Goal: Task Accomplishment & Management: Manage account settings

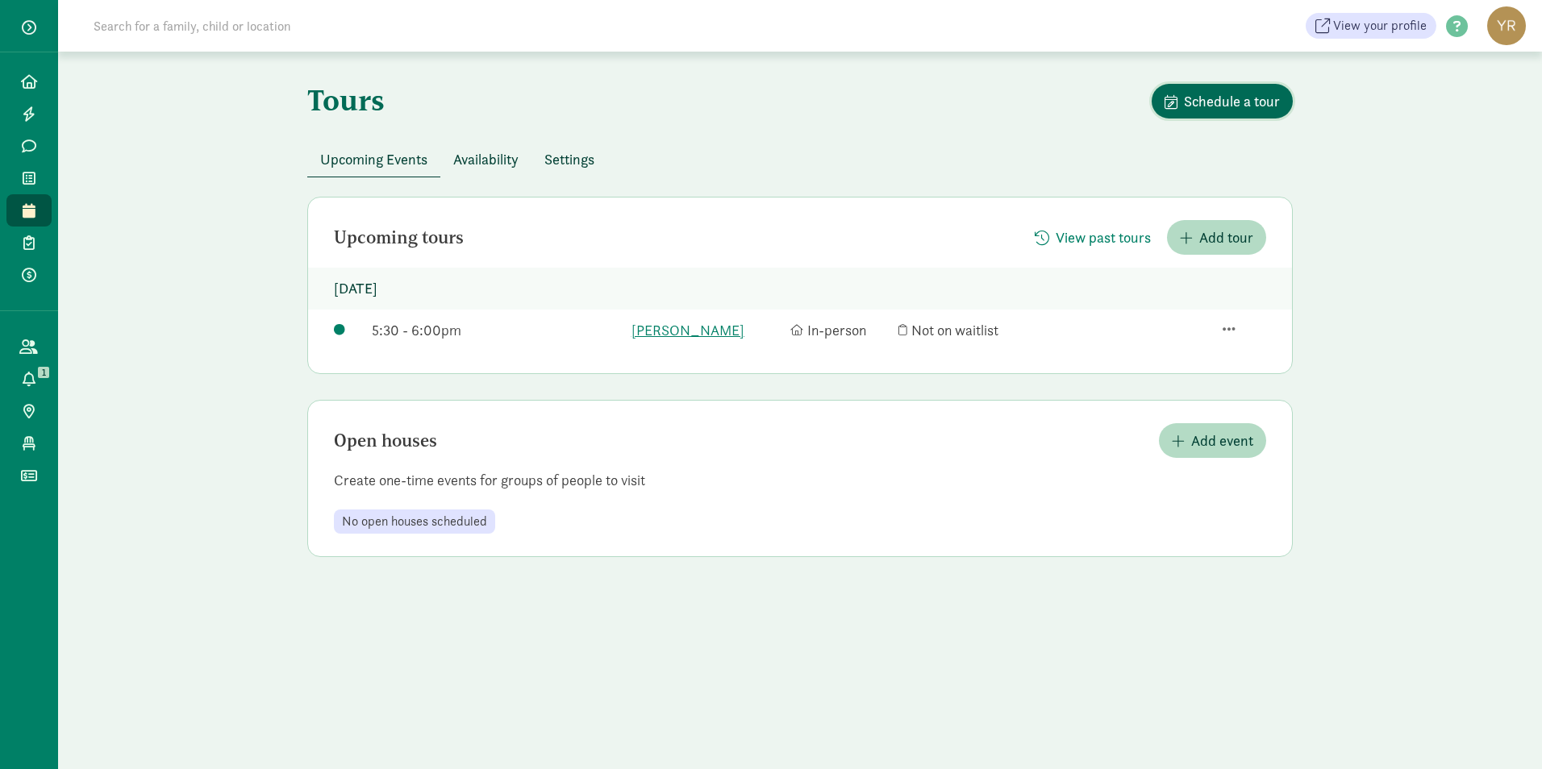
click at [1220, 104] on span "Schedule a tour" at bounding box center [1232, 101] width 96 height 22
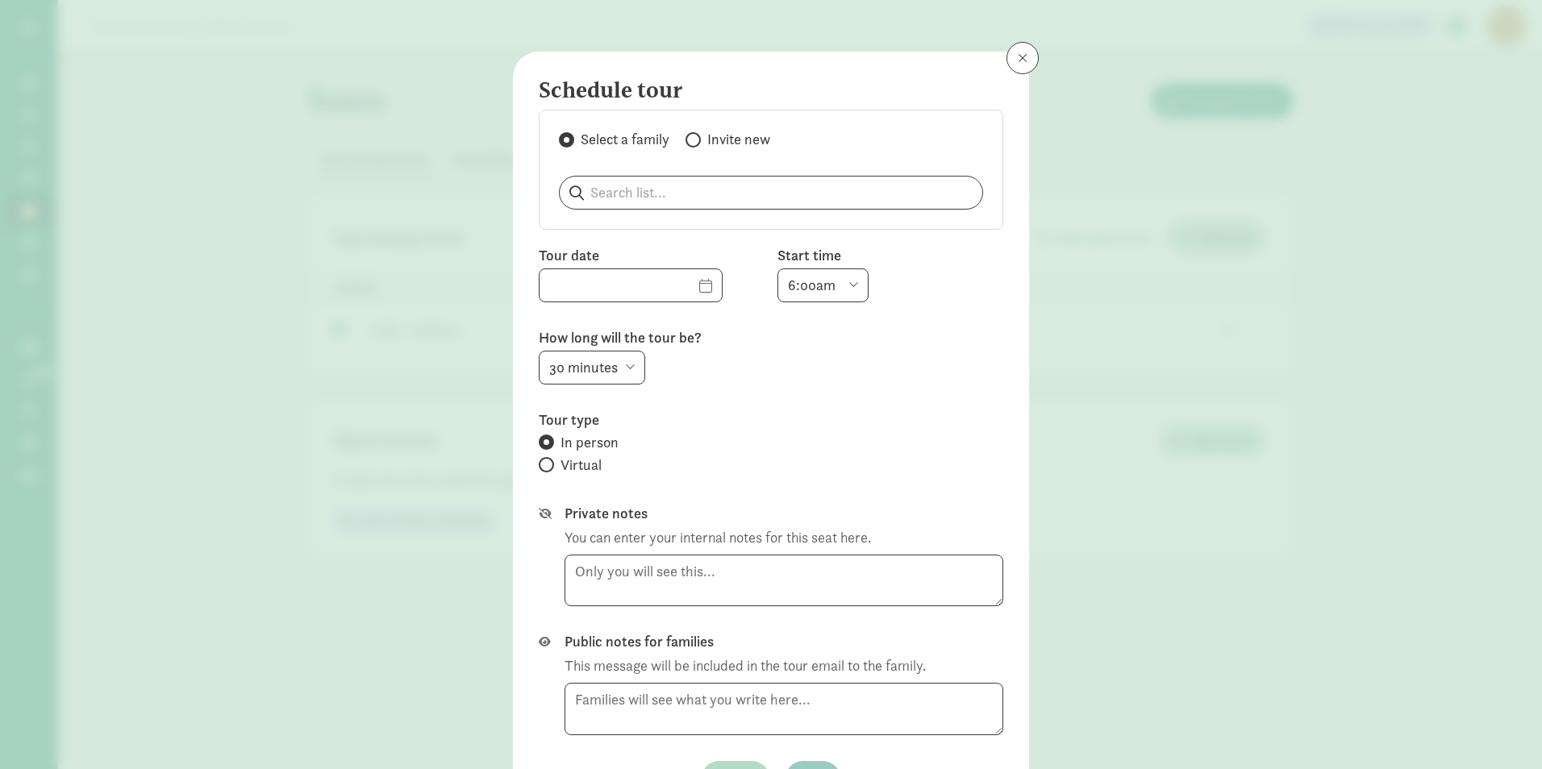
click at [323, 255] on div "Schedule tour Select a family Invite new Tour date Start time 6:00am 6:30am 7:0…" at bounding box center [771, 384] width 1542 height 769
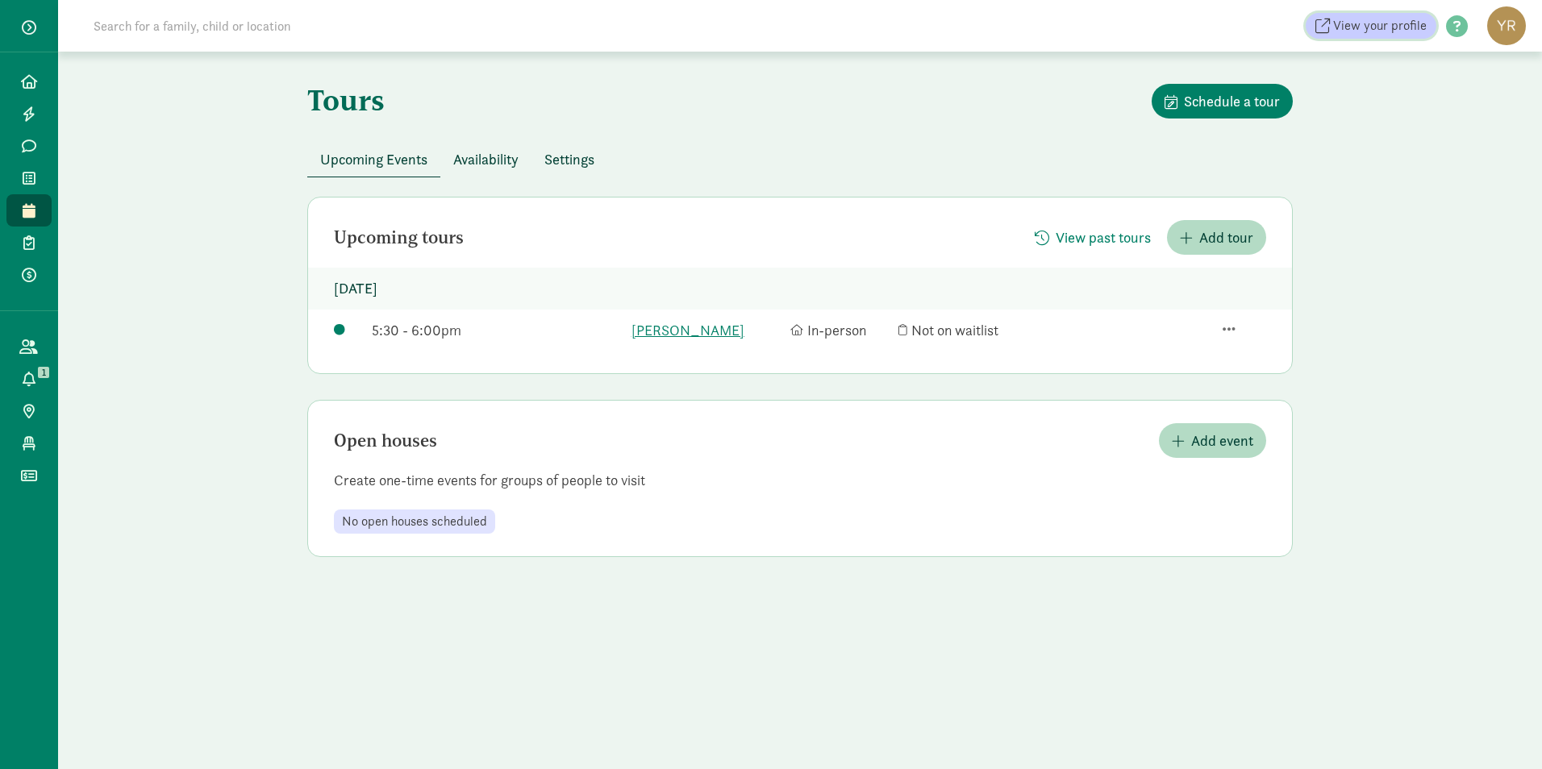
click at [1375, 29] on span "View your profile" at bounding box center [1380, 25] width 94 height 19
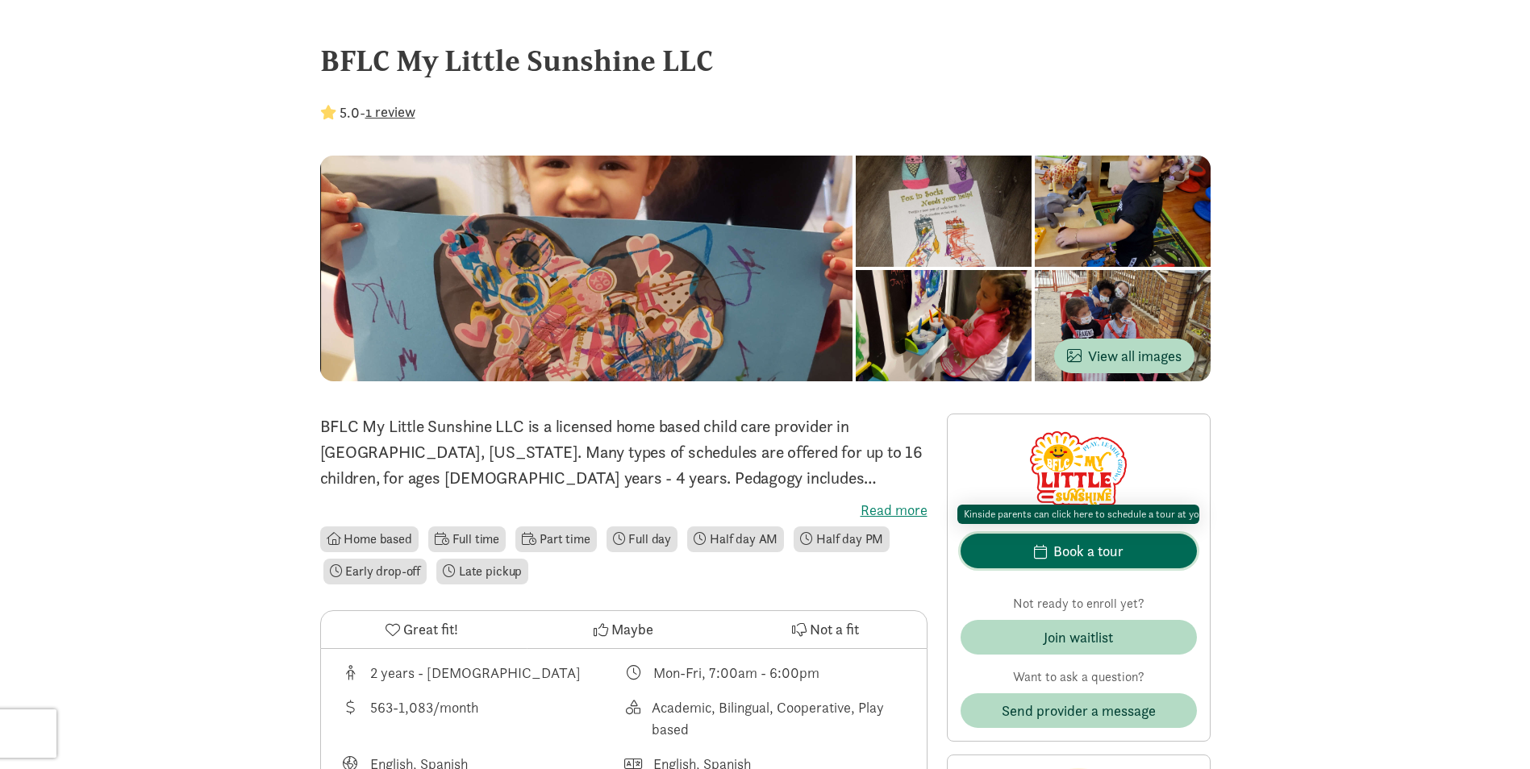
click at [1098, 549] on div "Book a tour" at bounding box center [1088, 551] width 70 height 22
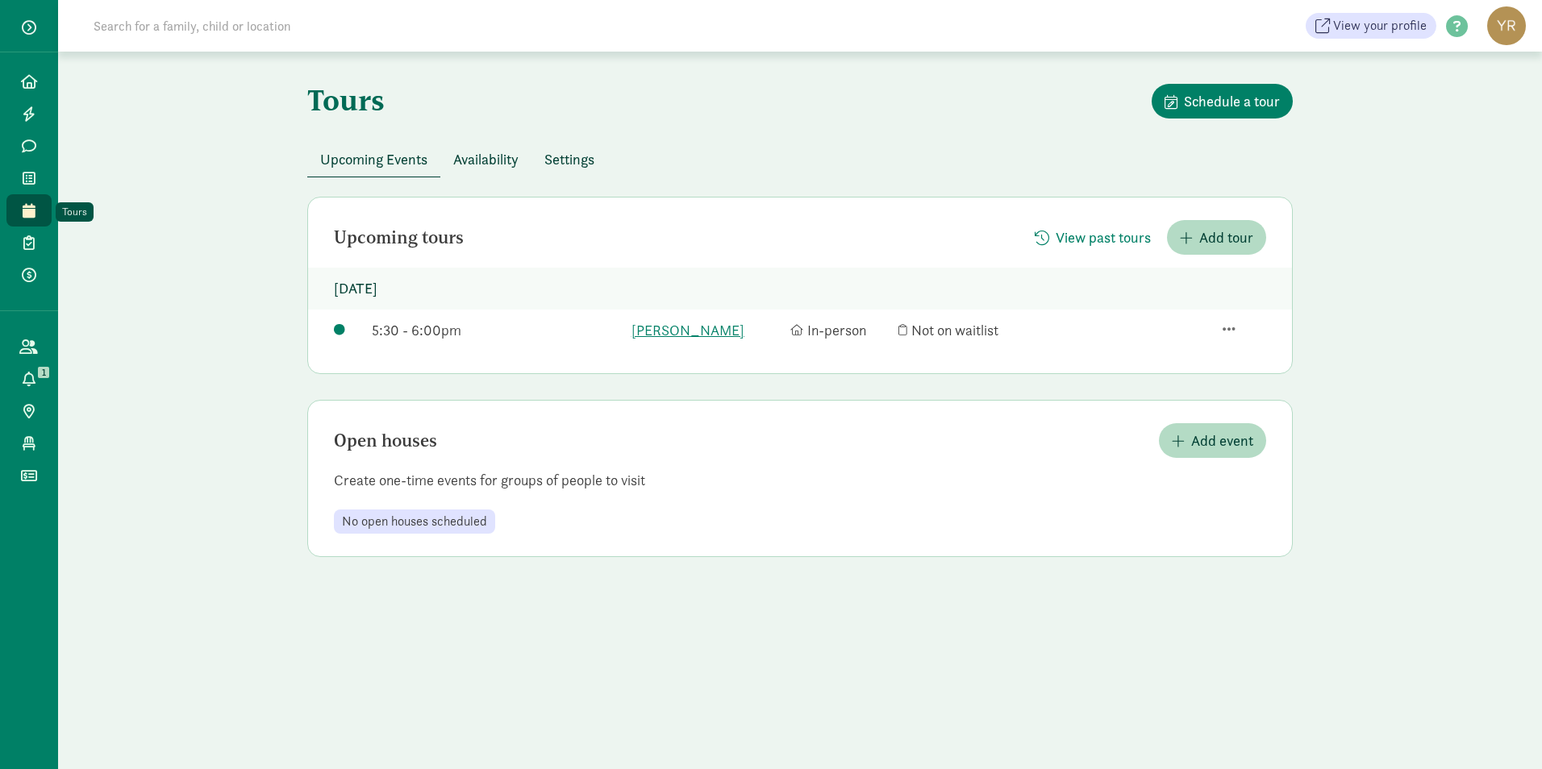
click at [33, 206] on icon at bounding box center [29, 210] width 13 height 15
click at [493, 166] on span "Availability" at bounding box center [485, 159] width 65 height 22
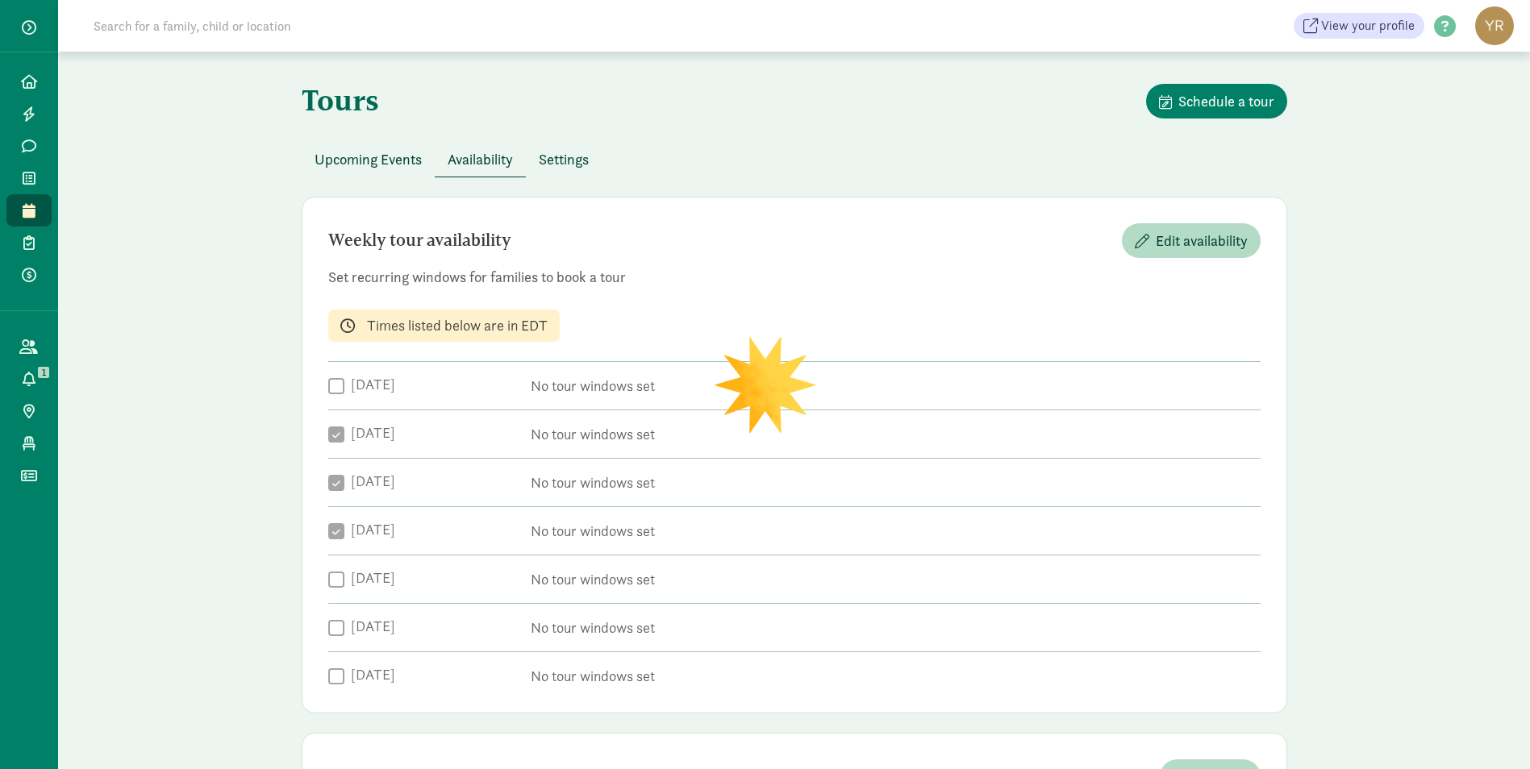
checkbox input "true"
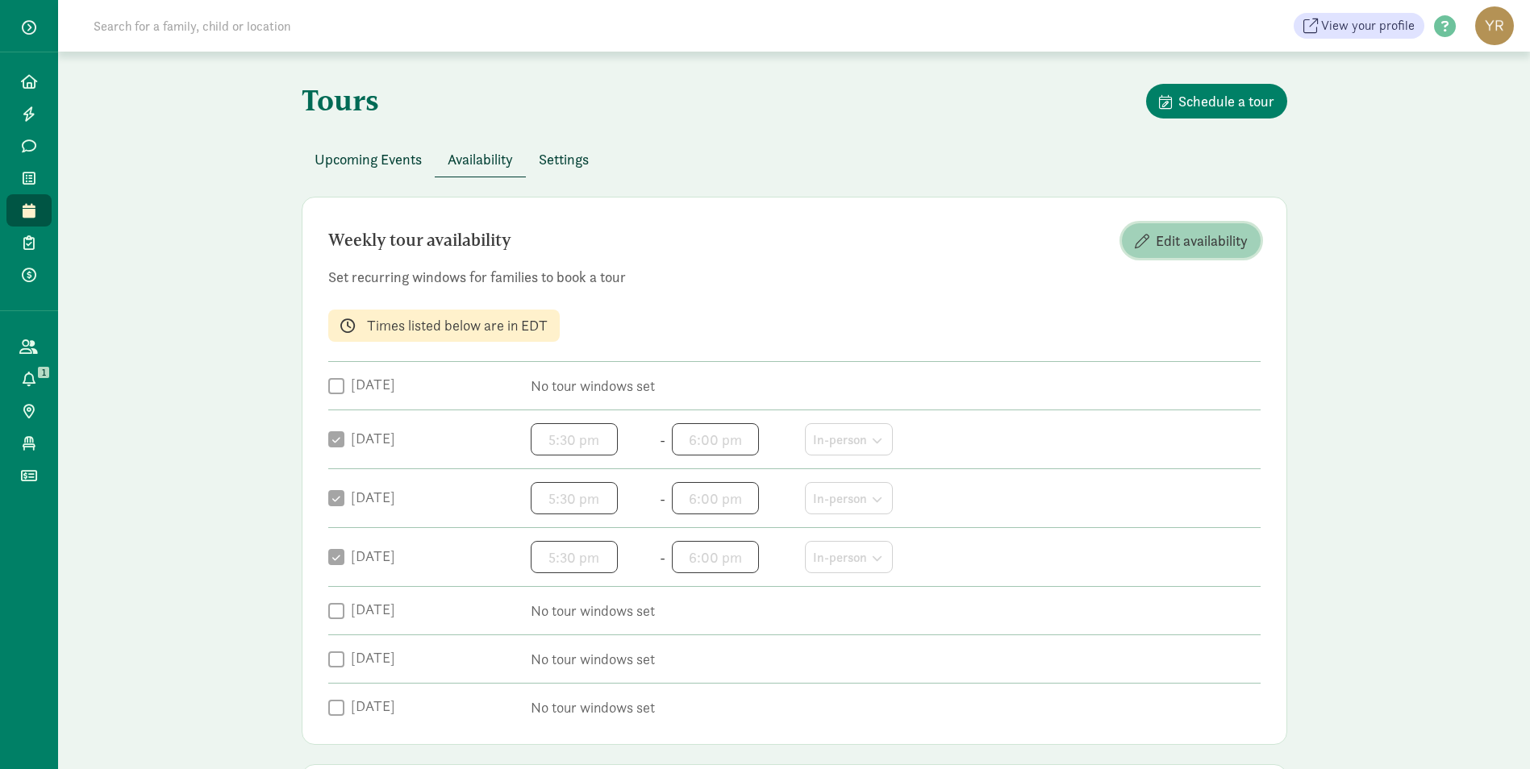
click at [1206, 248] on span "Edit availability" at bounding box center [1202, 241] width 92 height 22
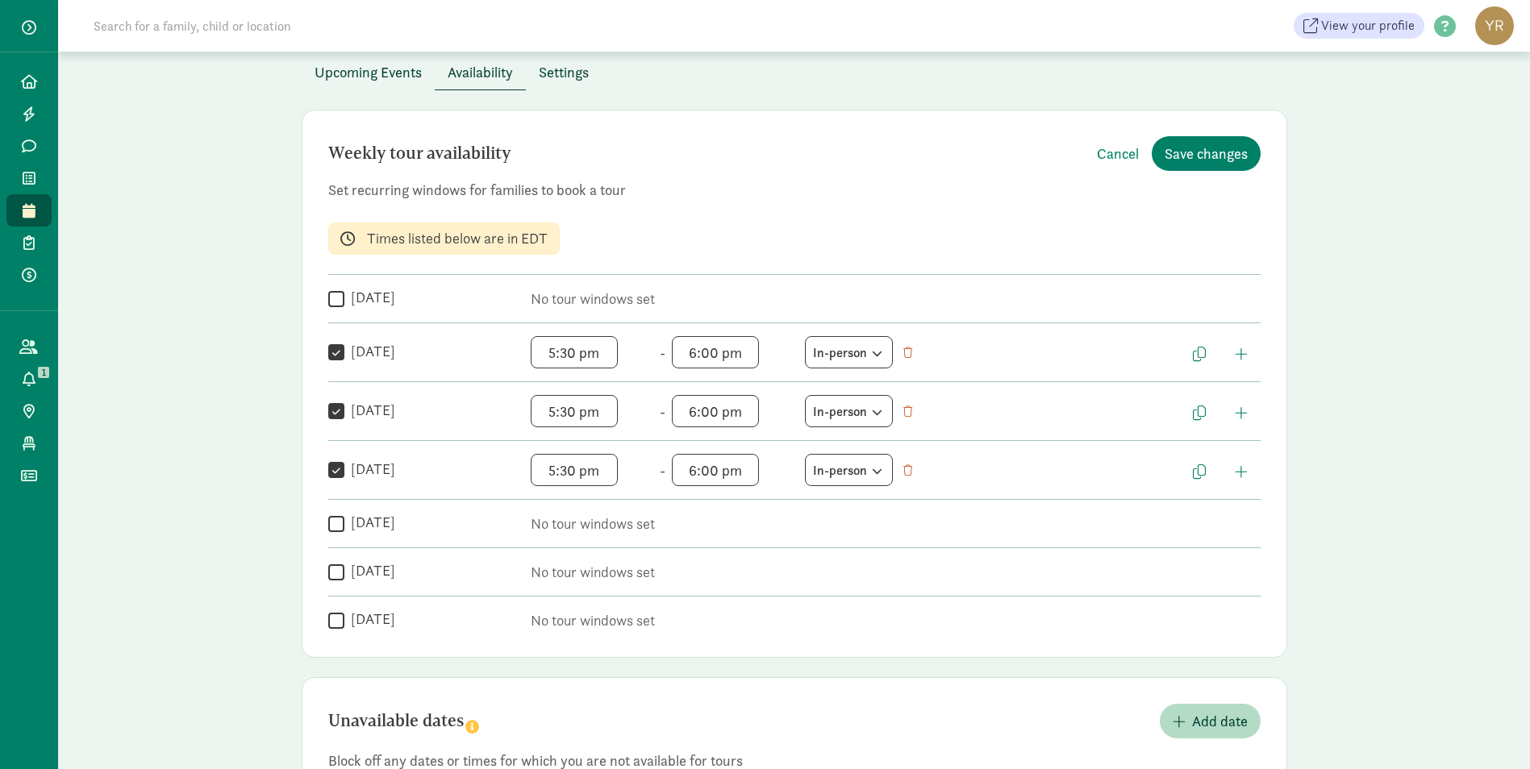
scroll to position [204, 0]
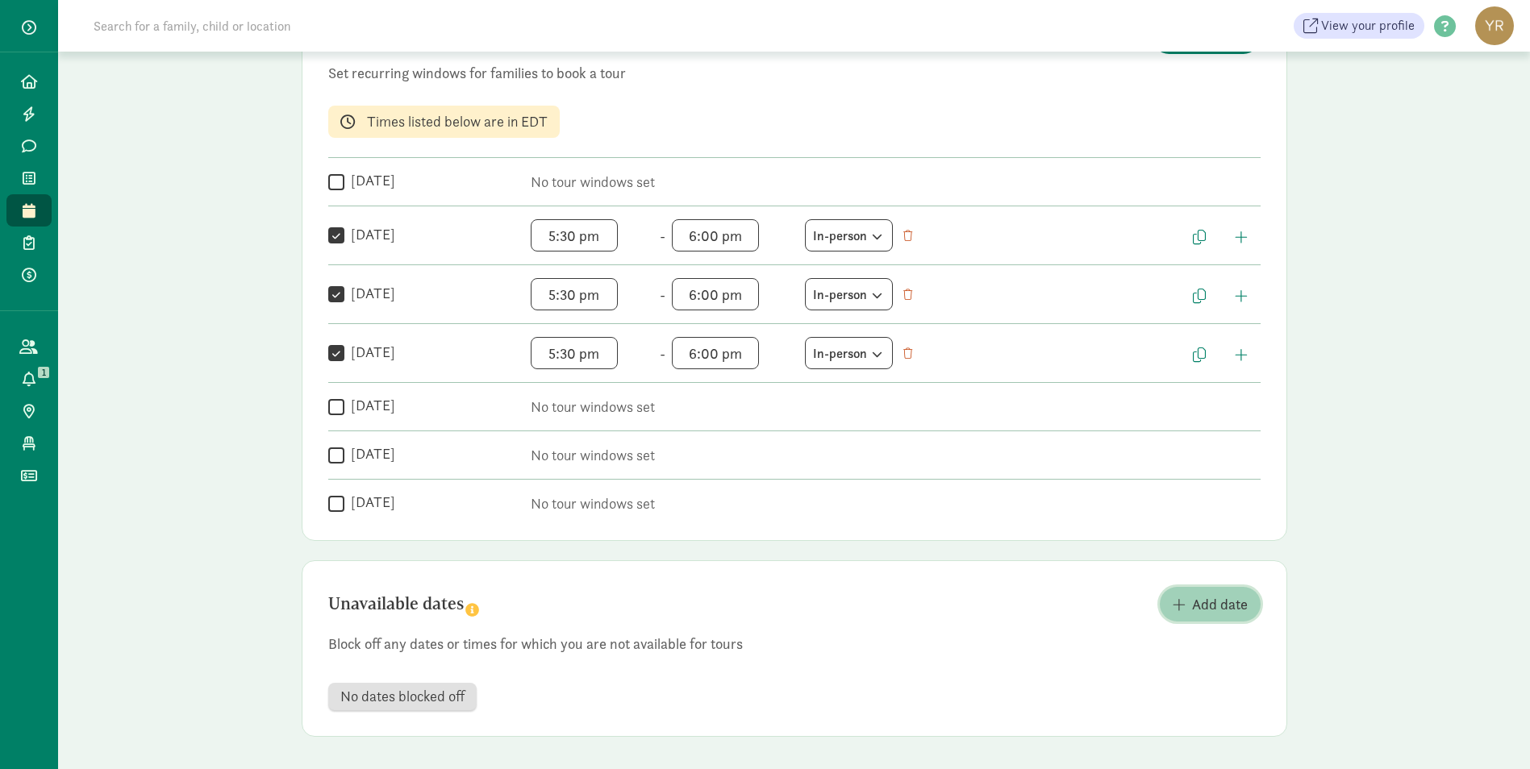
click at [1209, 602] on span "Add date" at bounding box center [1220, 605] width 56 height 22
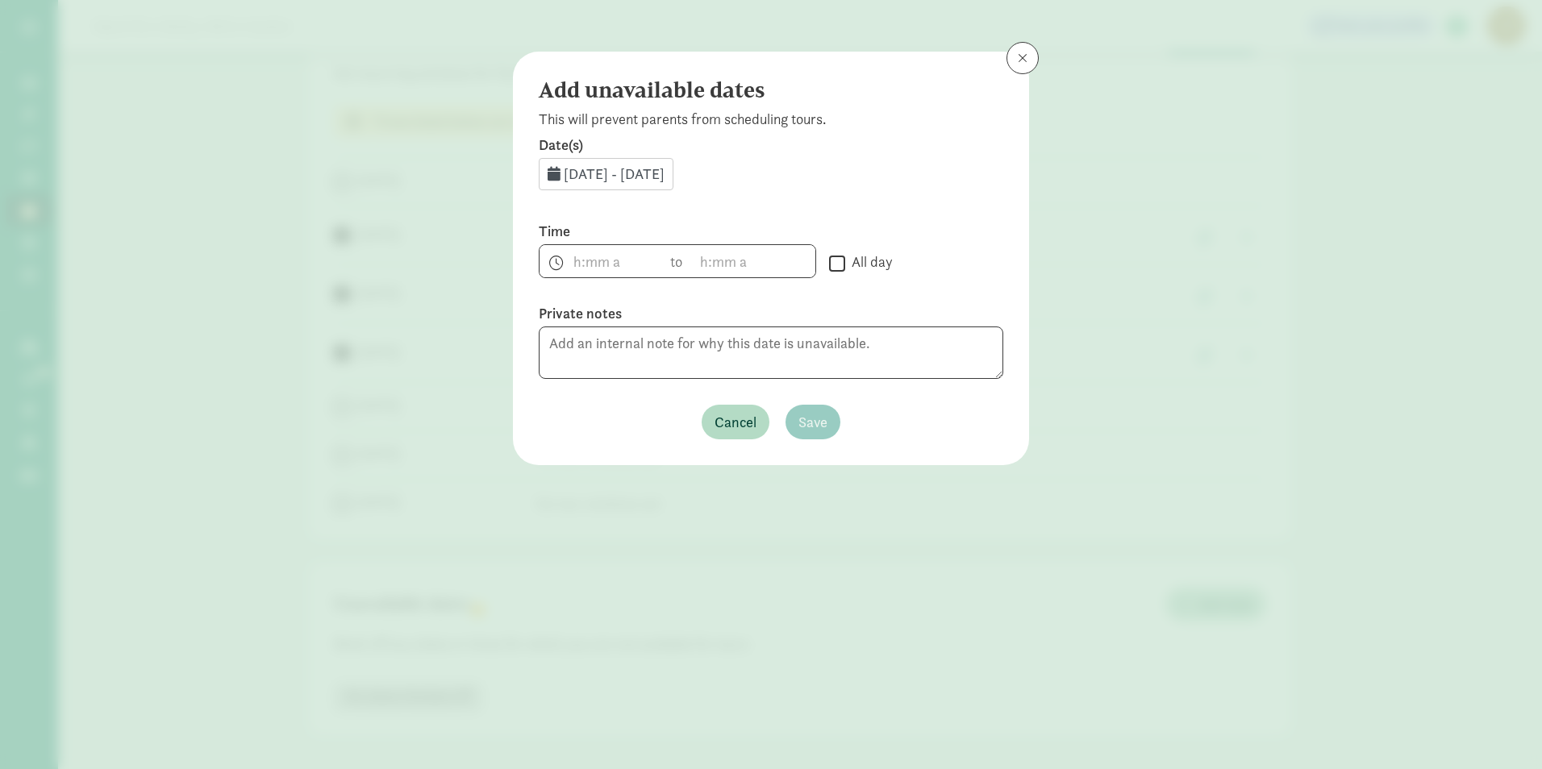
click at [638, 179] on span "[DATE] - [DATE]" at bounding box center [614, 174] width 101 height 19
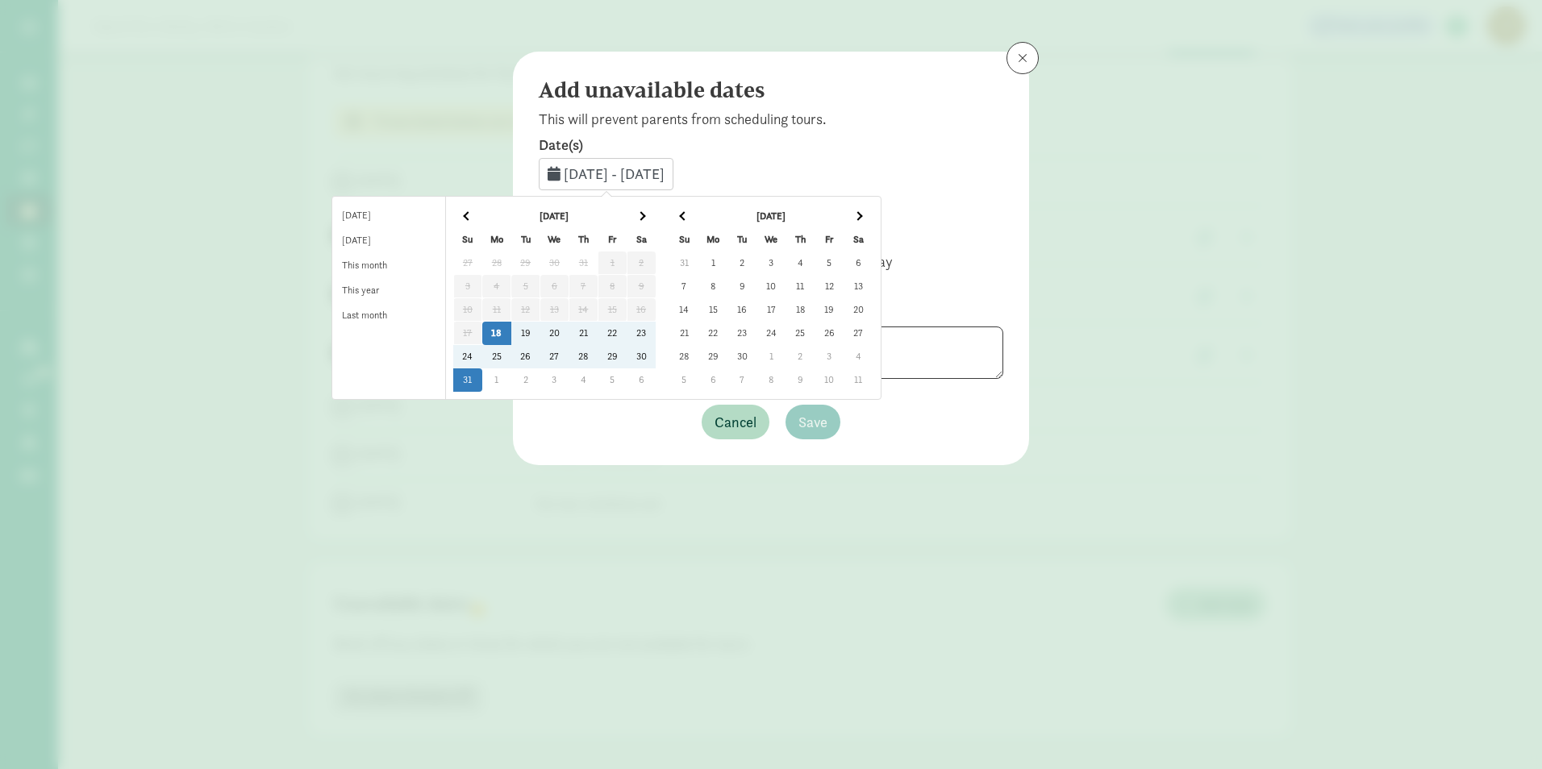
click at [786, 265] on td "3" at bounding box center [771, 263] width 29 height 23
click at [815, 262] on td "4" at bounding box center [800, 263] width 29 height 23
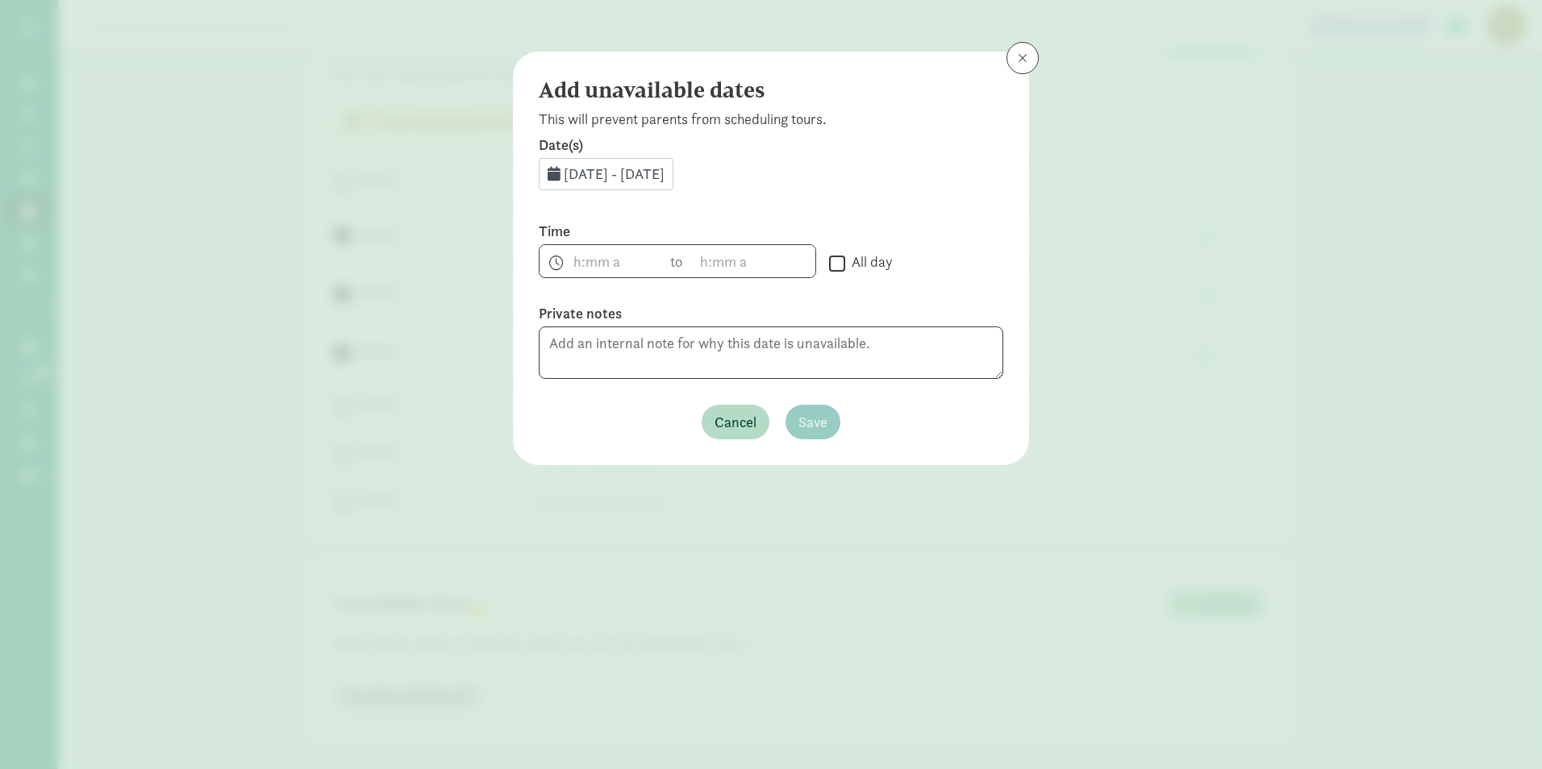
click at [665, 174] on span "[DATE] - [DATE]" at bounding box center [614, 174] width 101 height 19
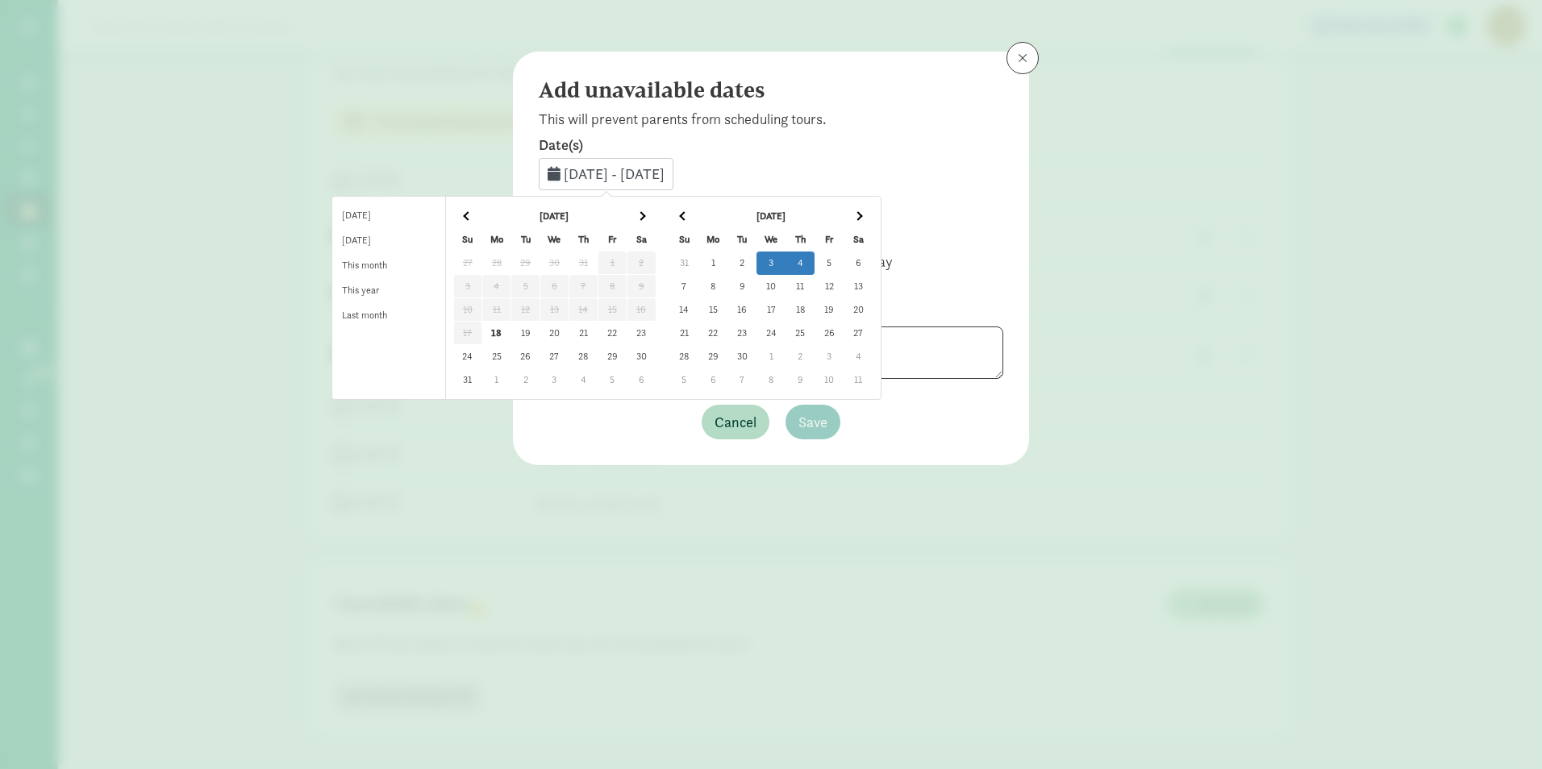
click at [844, 262] on td "5" at bounding box center [829, 263] width 29 height 23
click at [786, 261] on td "3" at bounding box center [771, 263] width 29 height 23
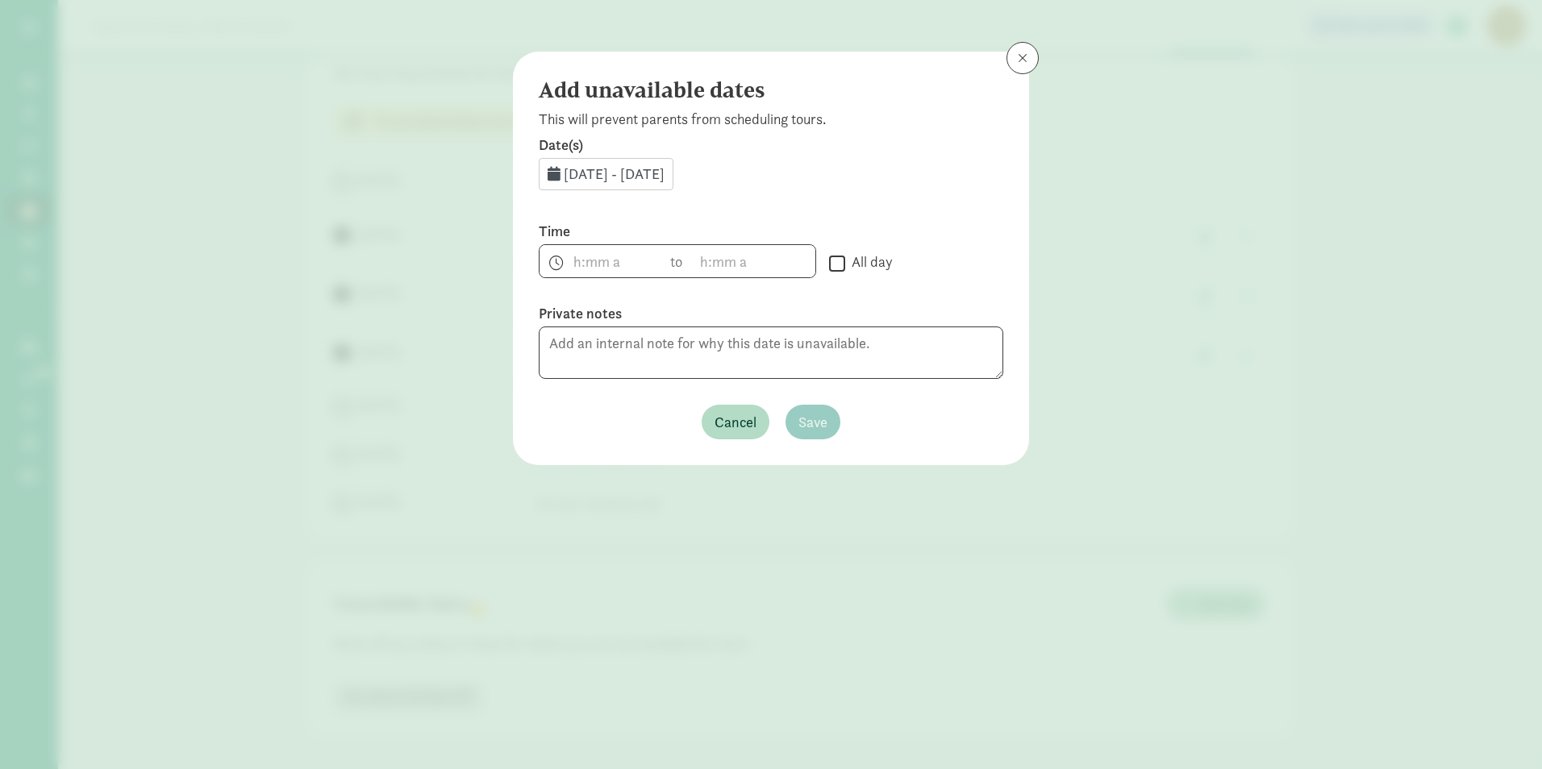
click at [665, 169] on span "[DATE] - [DATE]" at bounding box center [614, 174] width 101 height 19
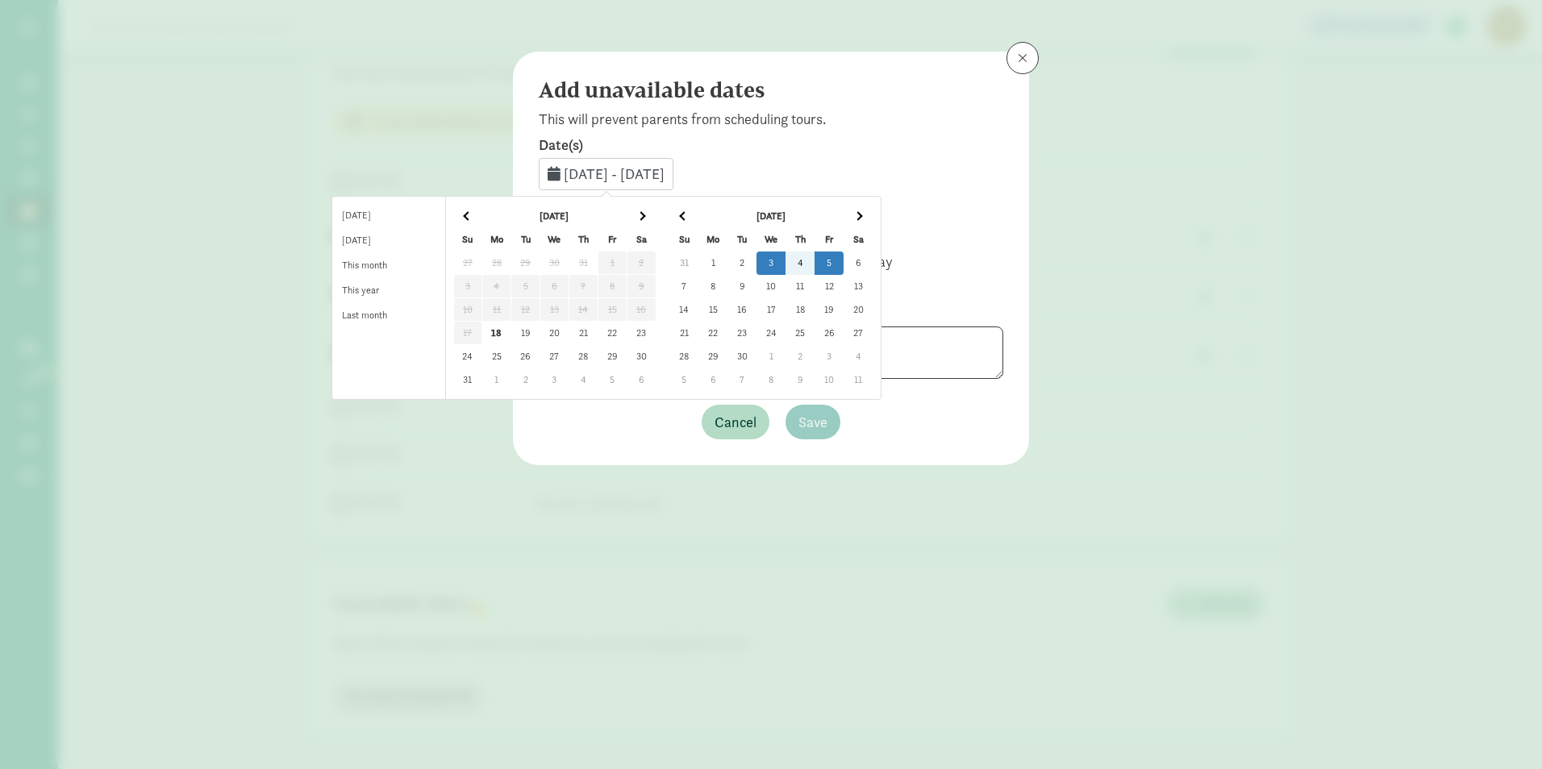
click at [830, 266] on td "4" at bounding box center [829, 263] width 29 height 23
click at [786, 265] on td "3" at bounding box center [771, 263] width 29 height 23
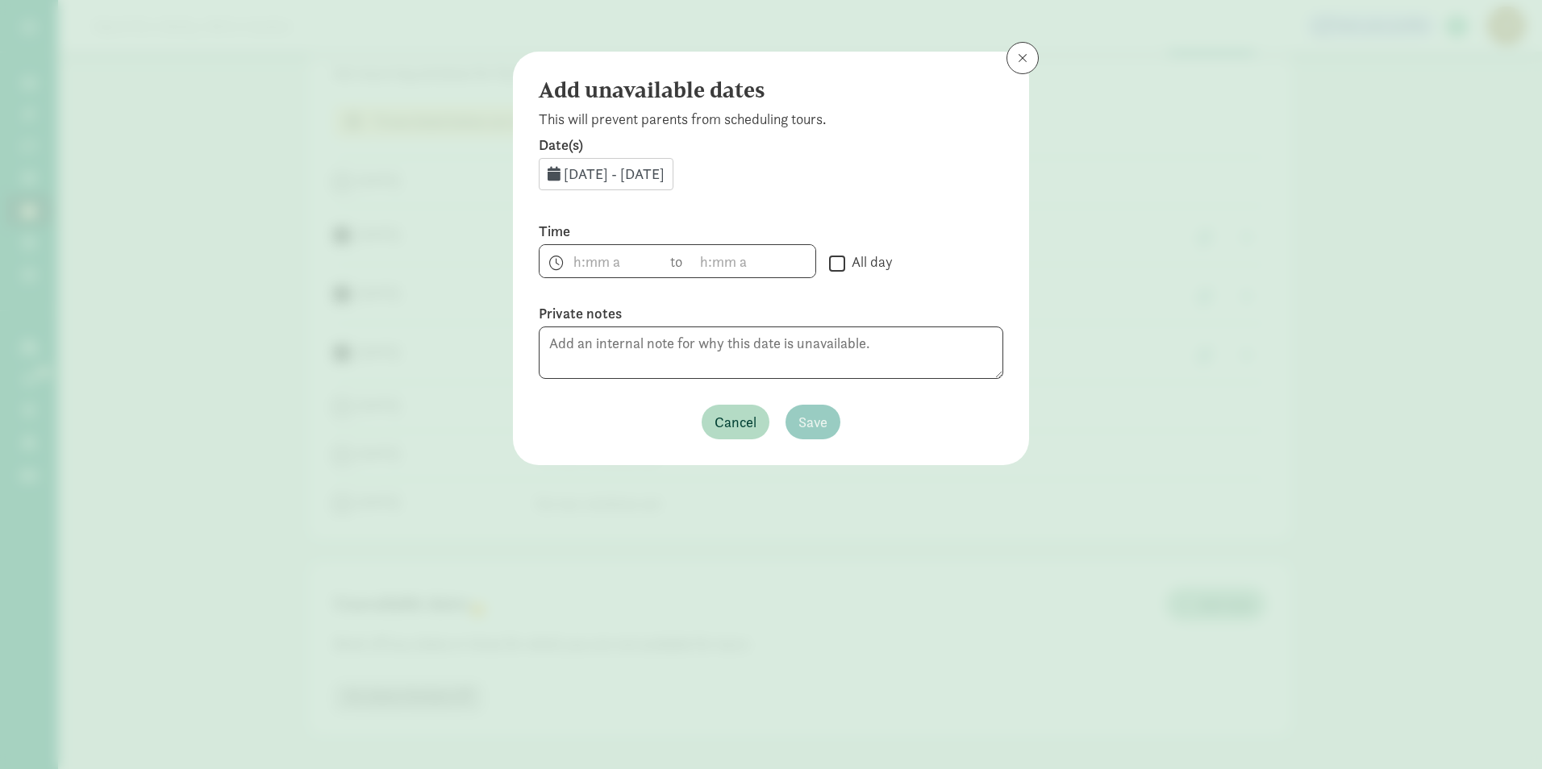
click at [623, 173] on span "[DATE] - [DATE]" at bounding box center [614, 174] width 101 height 19
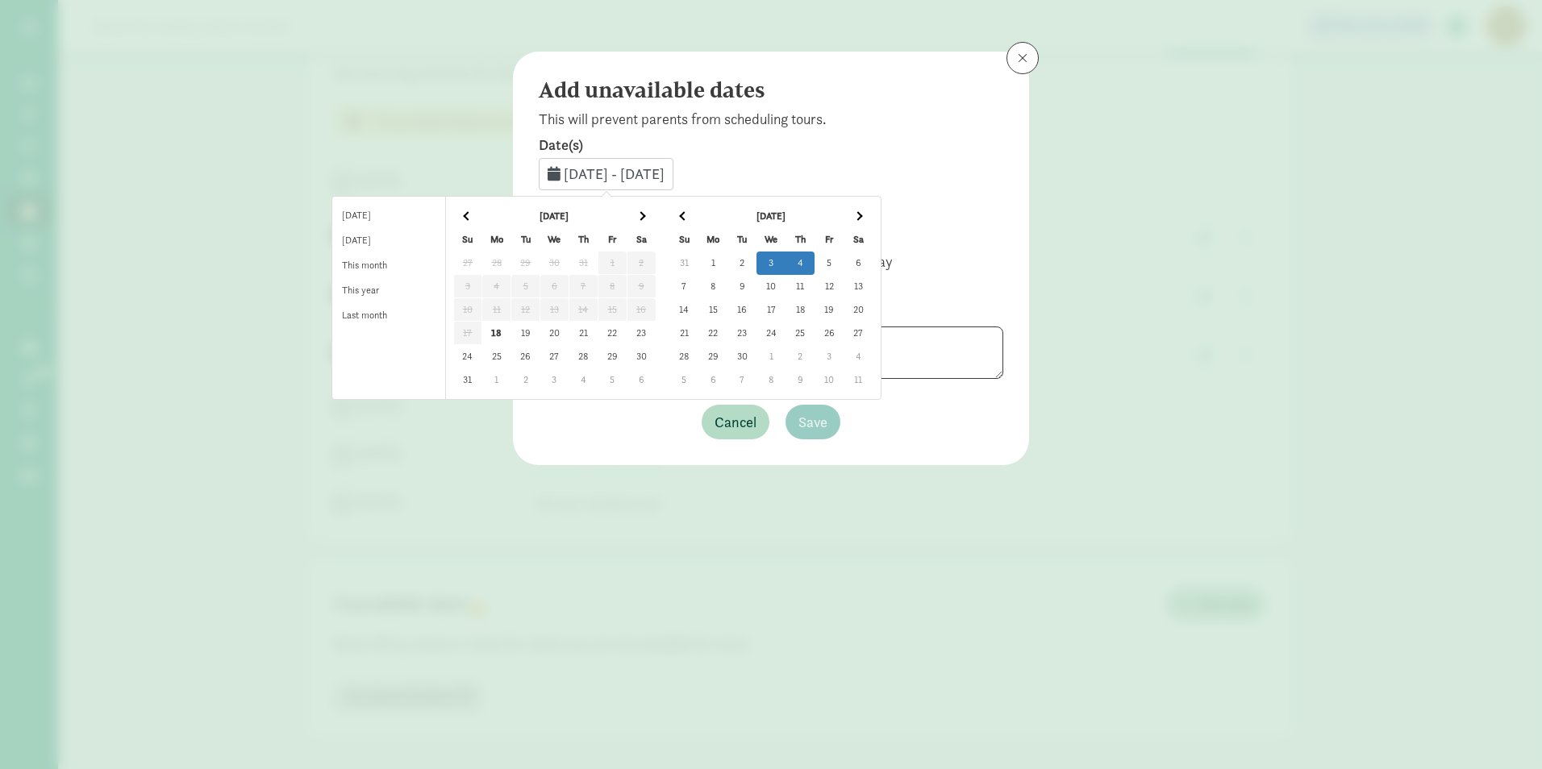
click at [786, 264] on td "3" at bounding box center [771, 263] width 29 height 23
click at [815, 266] on td "4" at bounding box center [800, 263] width 29 height 23
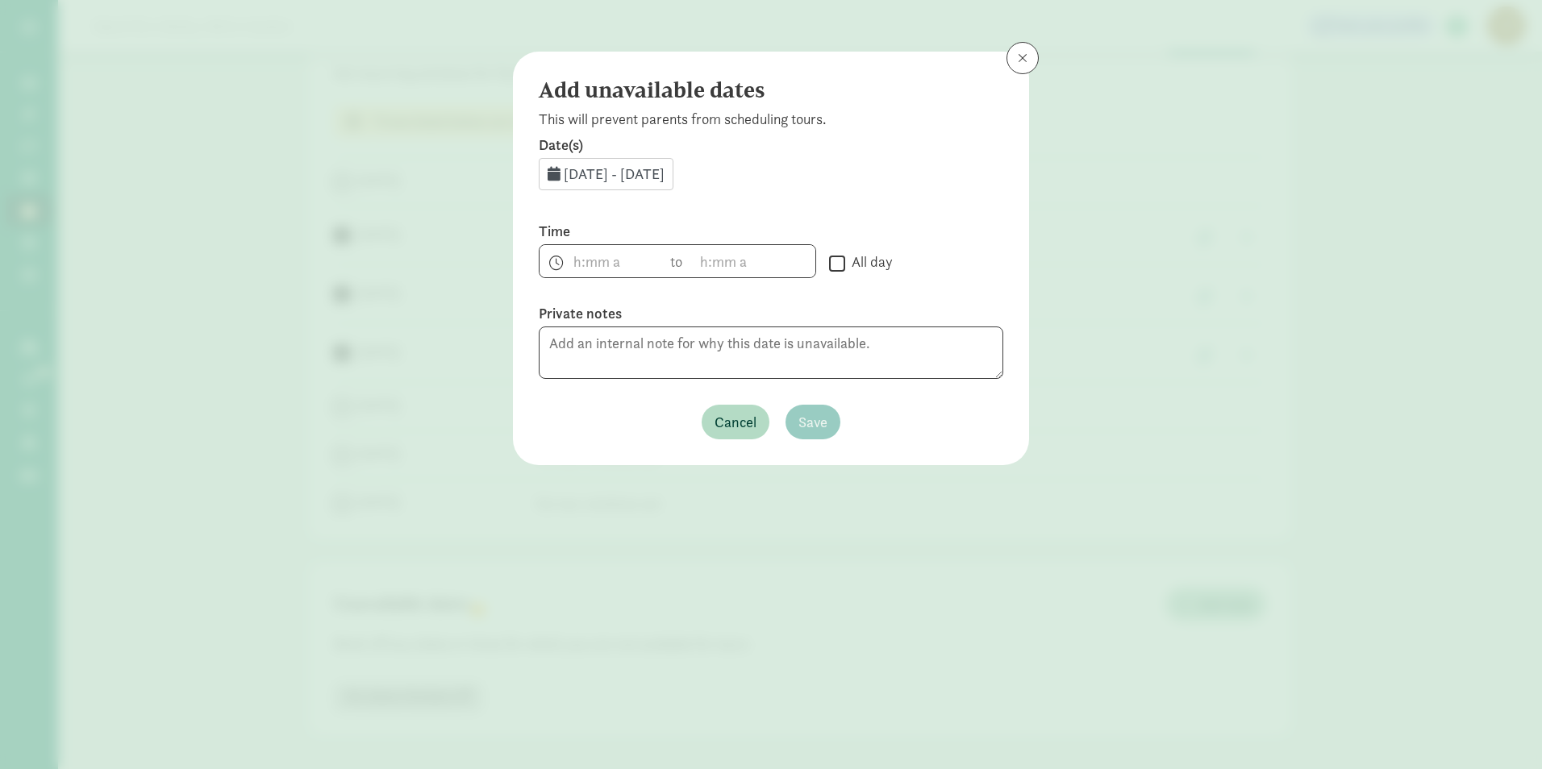
click at [633, 173] on span "[DATE] - [DATE]" at bounding box center [614, 174] width 101 height 19
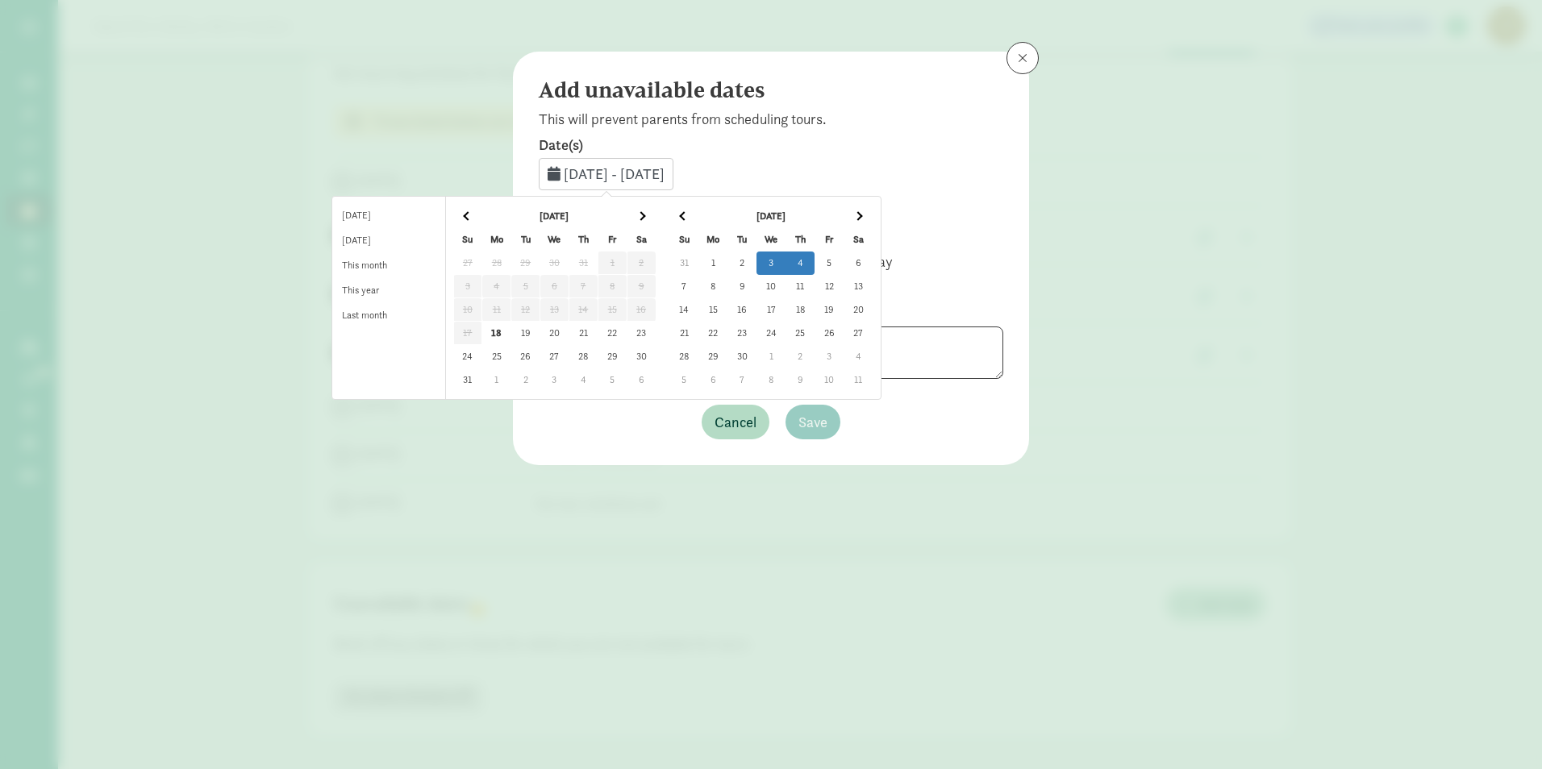
click at [786, 260] on td "3" at bounding box center [771, 263] width 29 height 23
click at [844, 261] on td "5" at bounding box center [829, 263] width 29 height 23
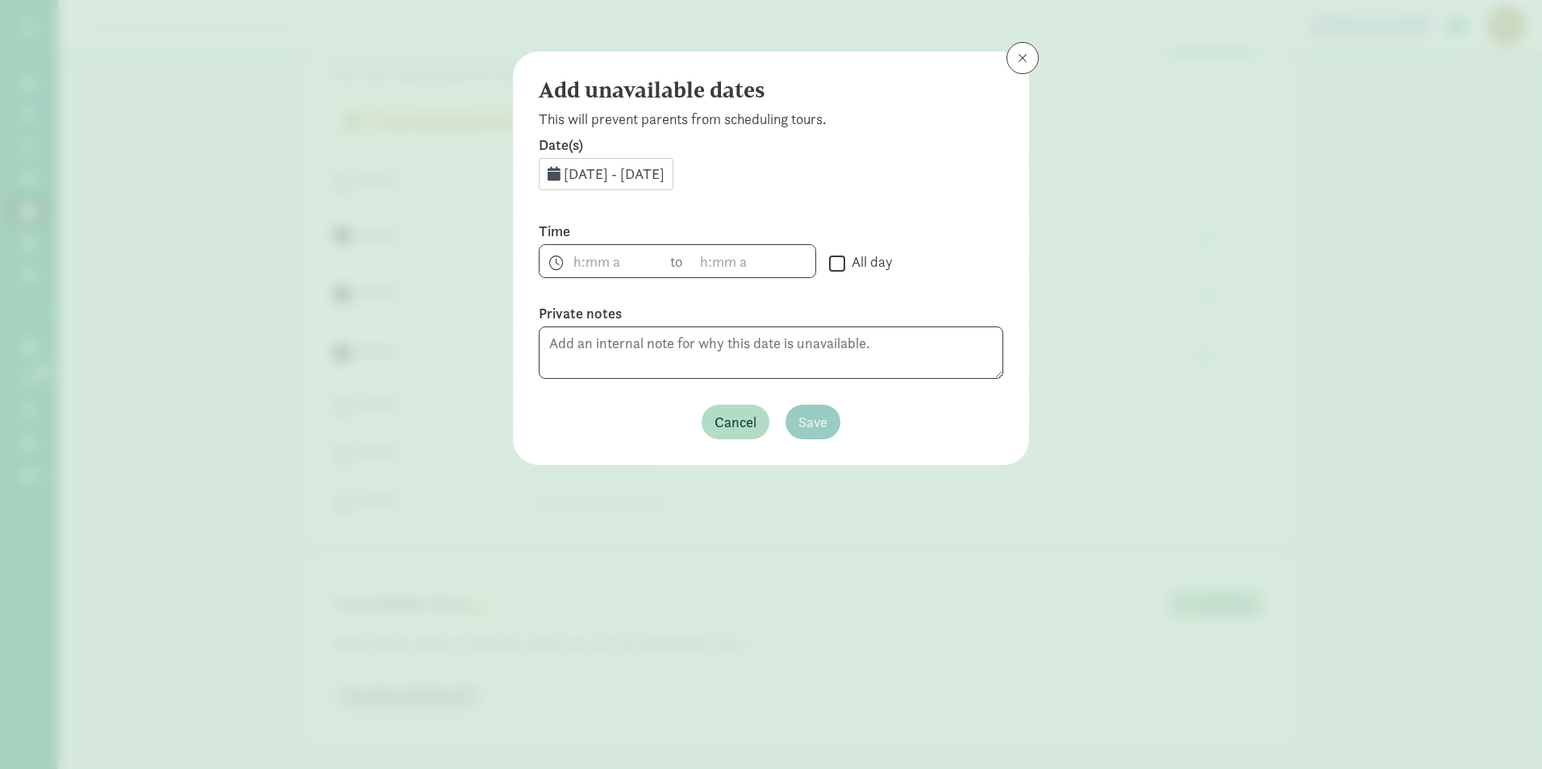
click at [836, 265] on input "All day" at bounding box center [837, 263] width 16 height 22
checkbox input "true"
click at [806, 422] on span "Save" at bounding box center [812, 422] width 29 height 22
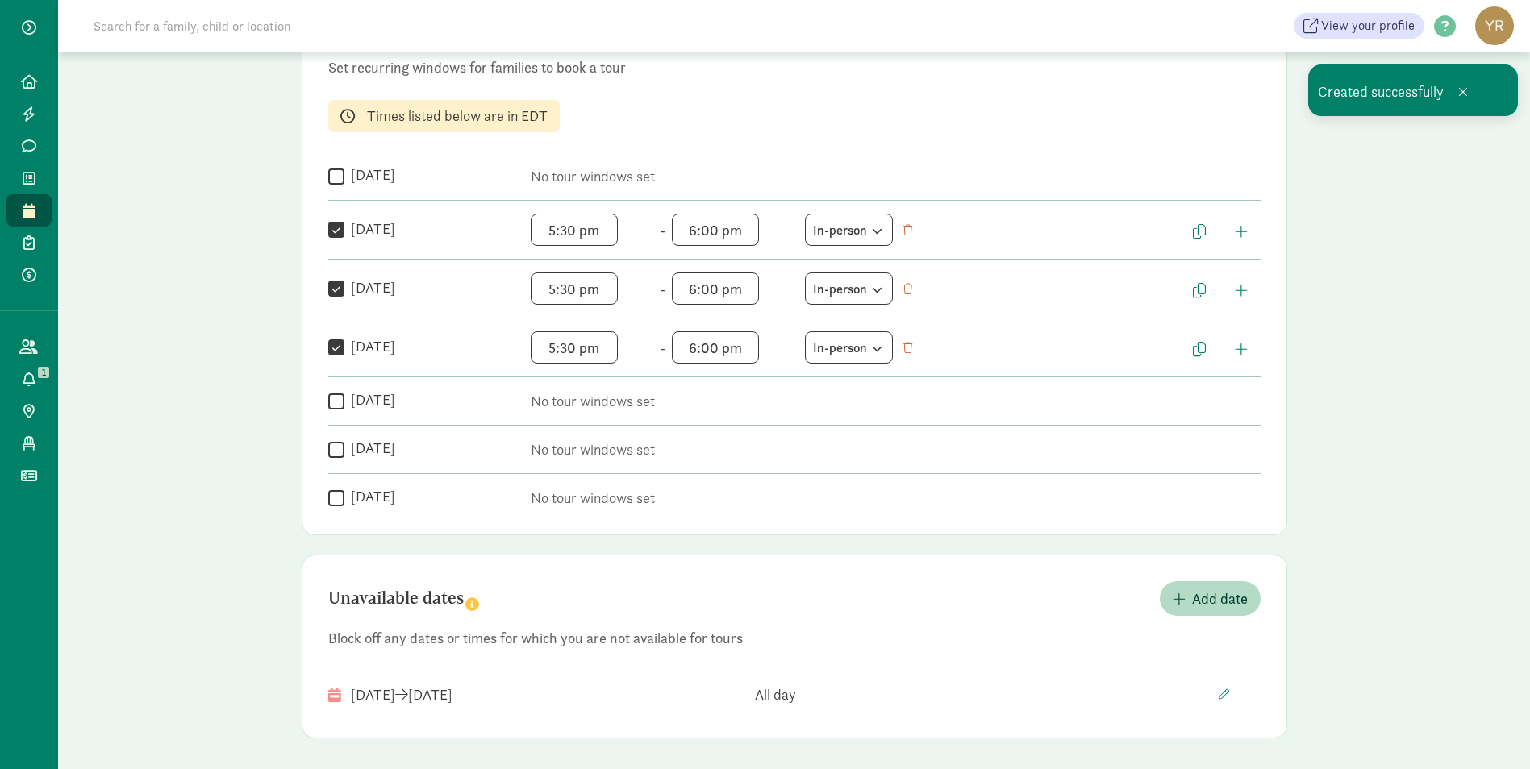
scroll to position [211, 0]
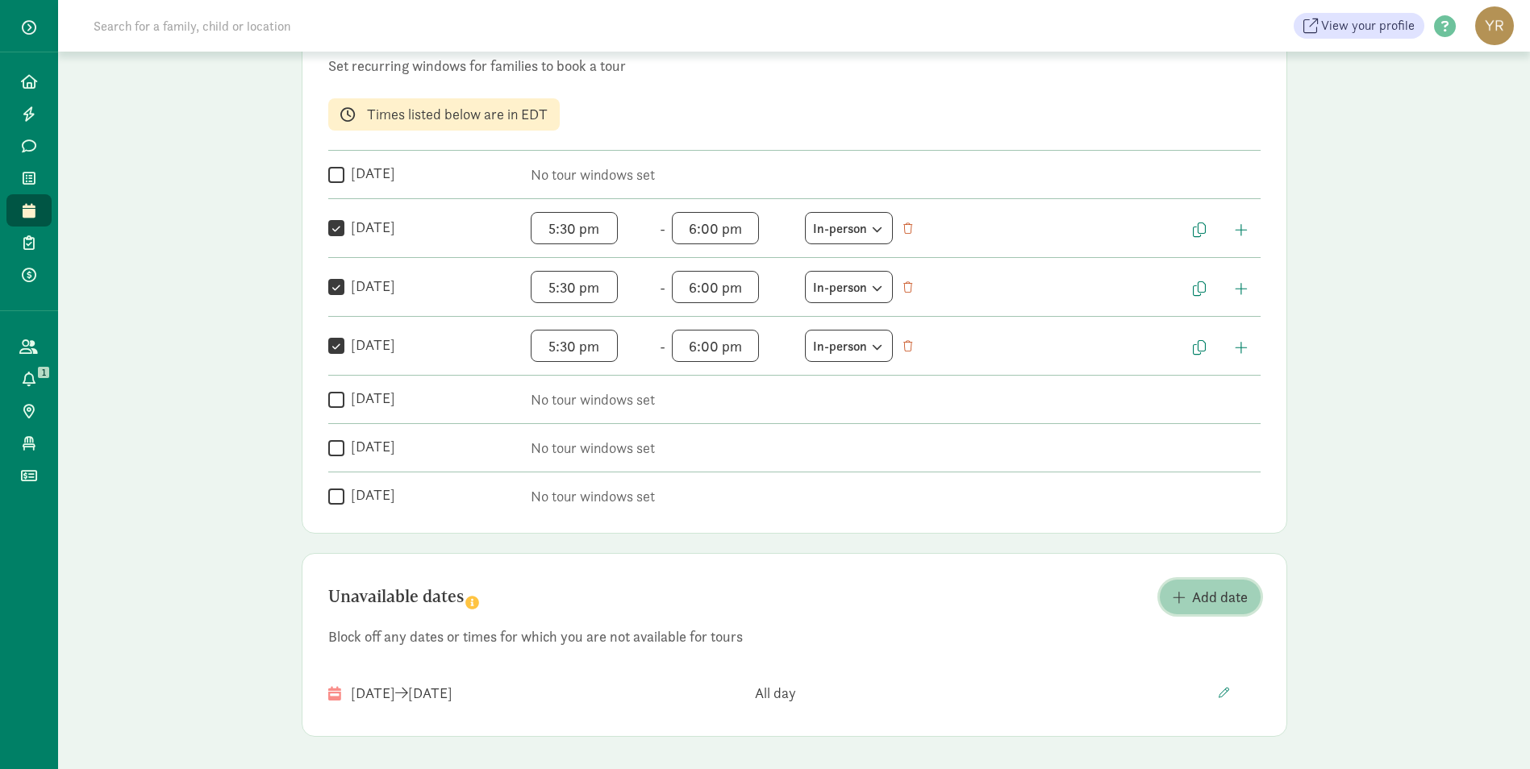
click at [1228, 594] on span "Add date" at bounding box center [1220, 597] width 56 height 22
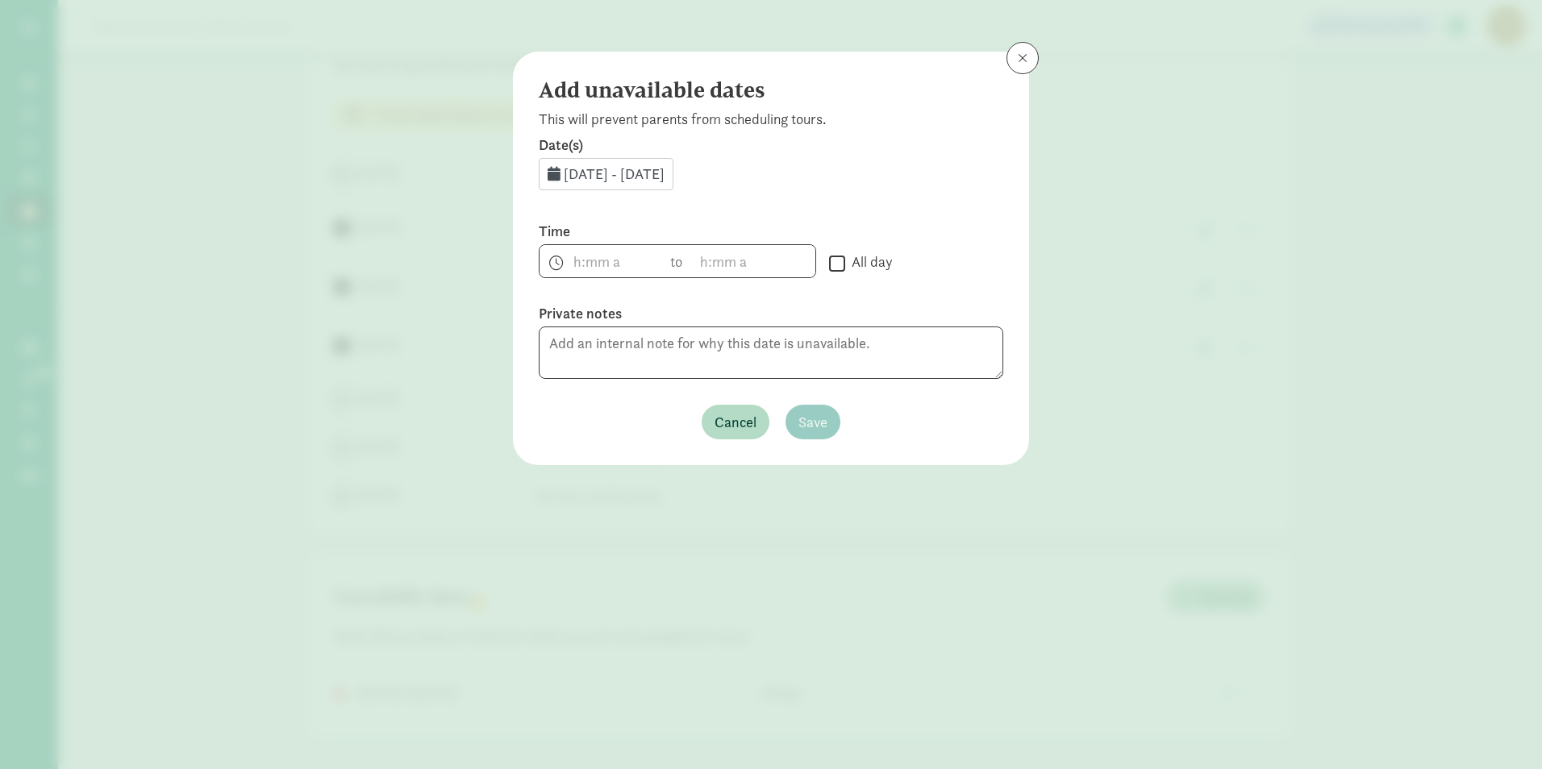
click at [665, 174] on span "[DATE] - [DATE]" at bounding box center [614, 174] width 101 height 19
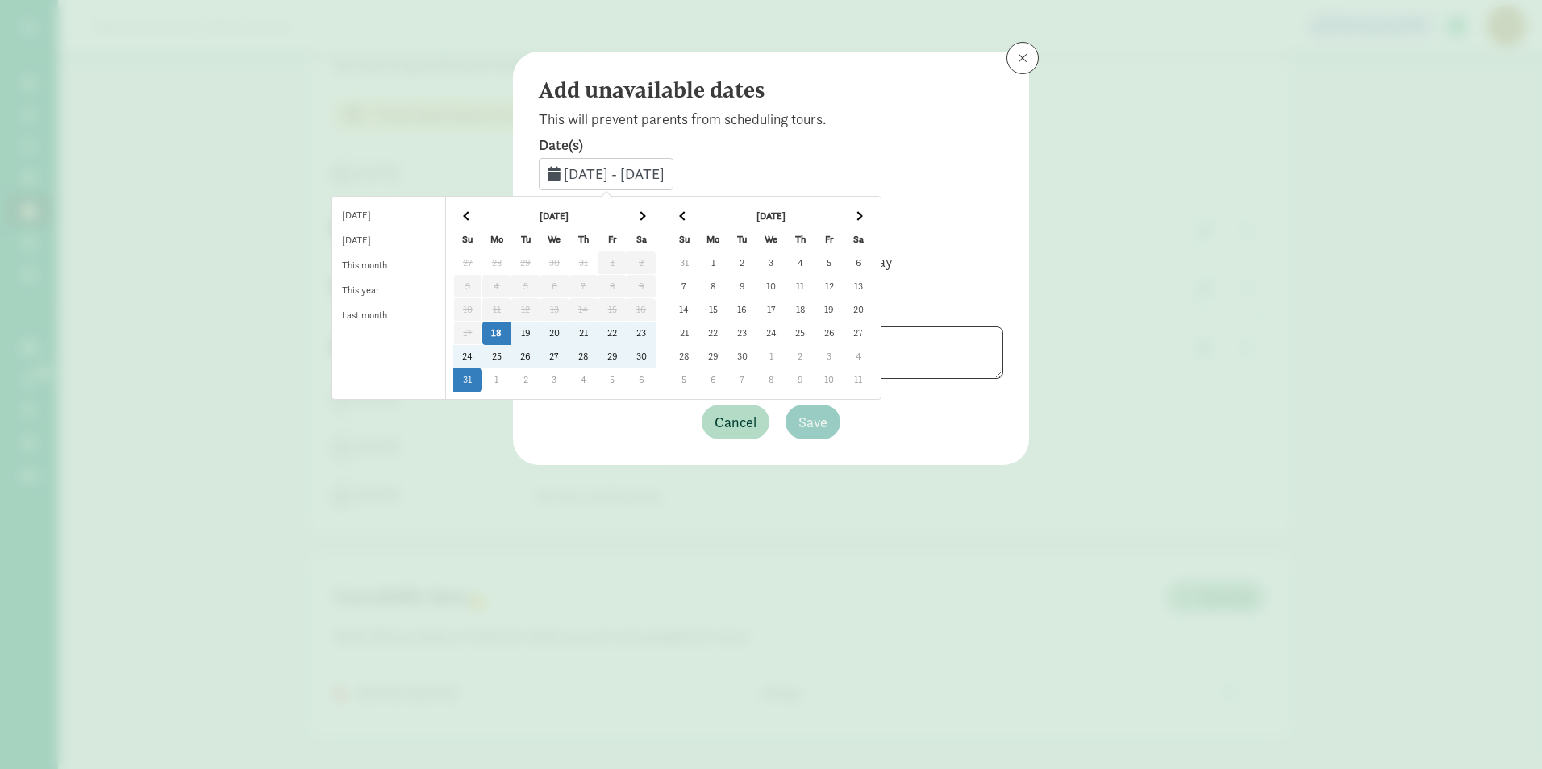
click at [786, 261] on td "3" at bounding box center [771, 263] width 29 height 23
click at [815, 264] on td "4" at bounding box center [800, 263] width 29 height 23
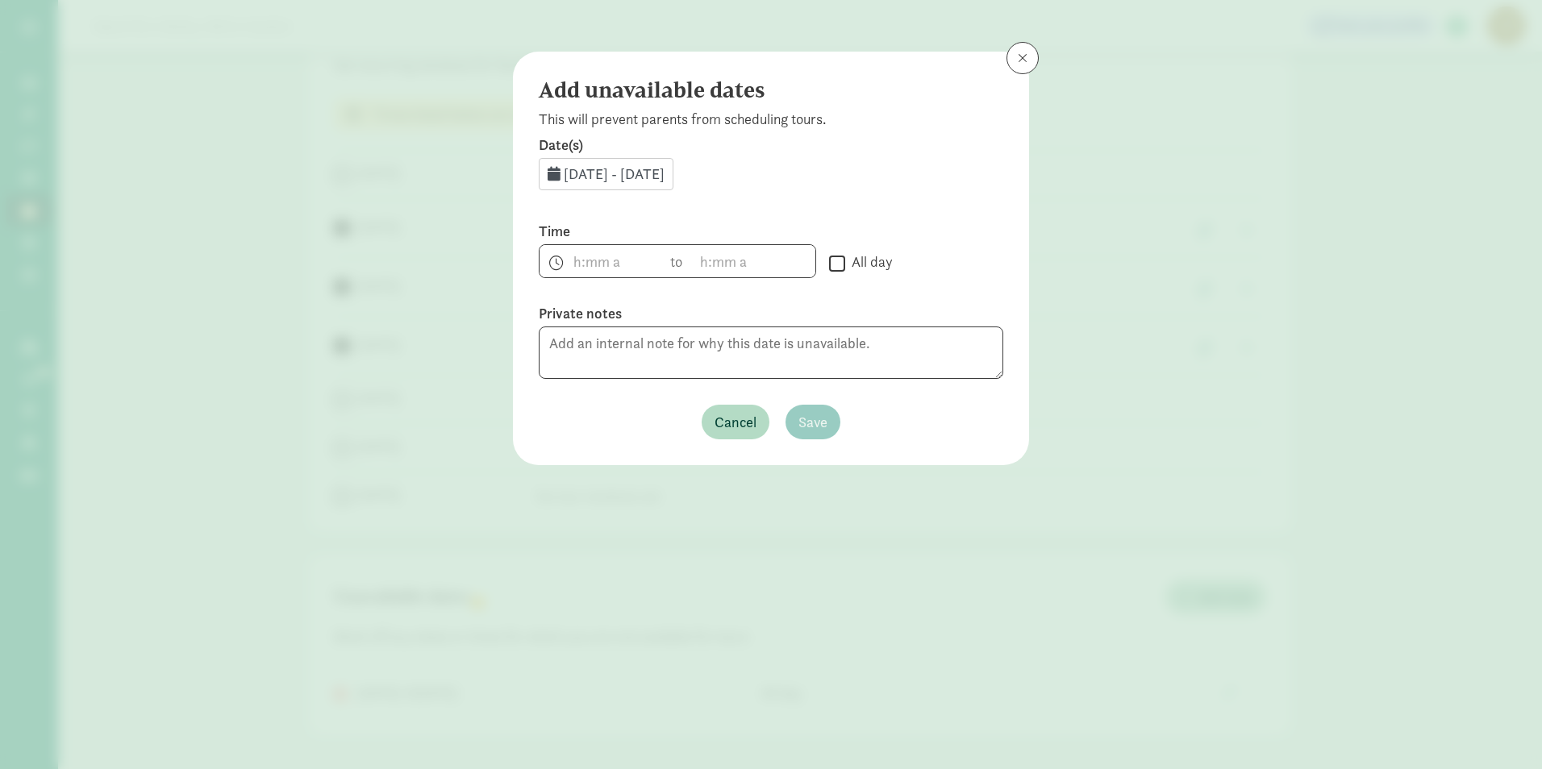
click at [833, 267] on input "All day" at bounding box center [837, 263] width 16 height 22
checkbox input "true"
click at [814, 421] on span "Save" at bounding box center [812, 422] width 29 height 22
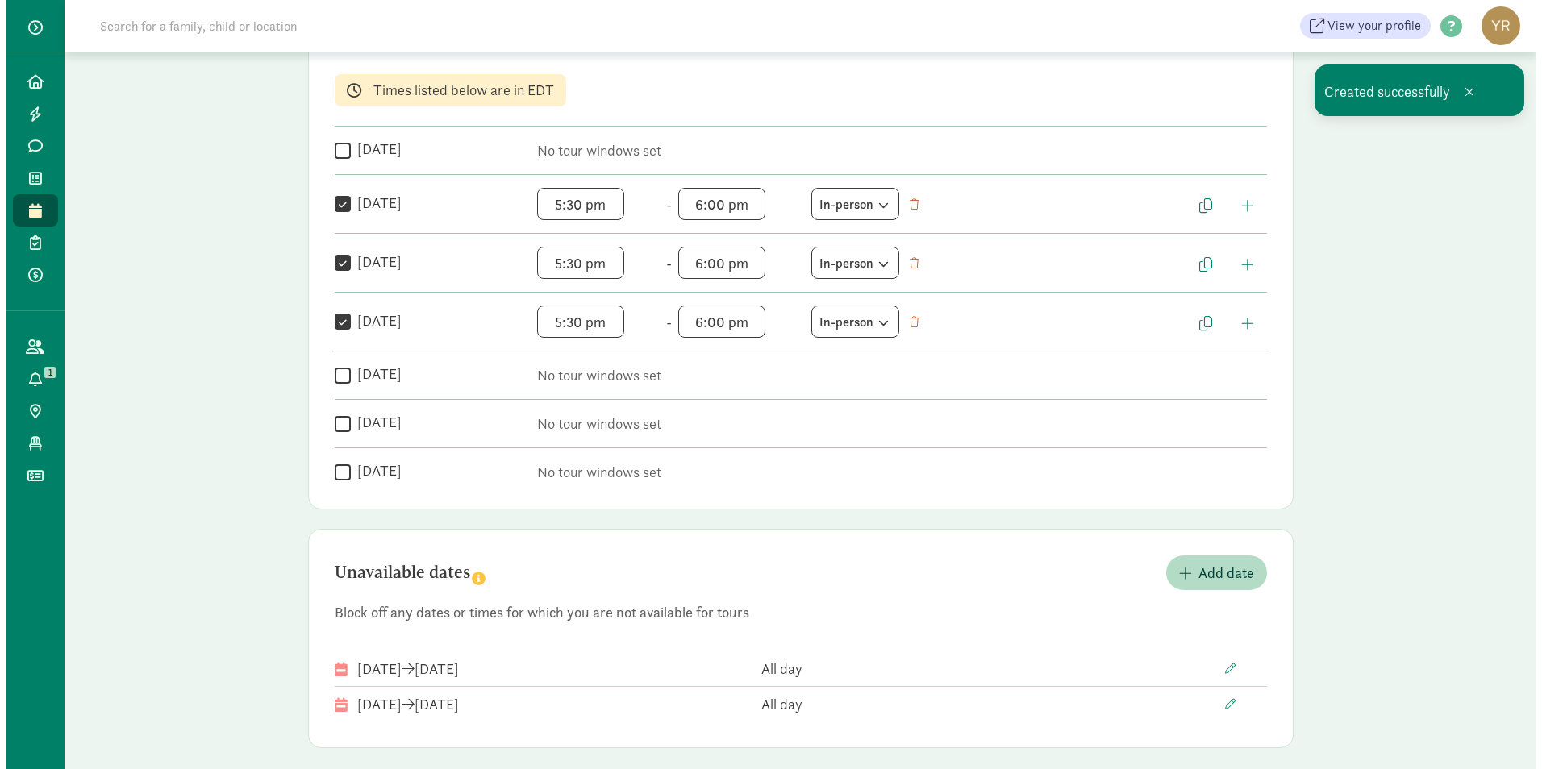
scroll to position [247, 0]
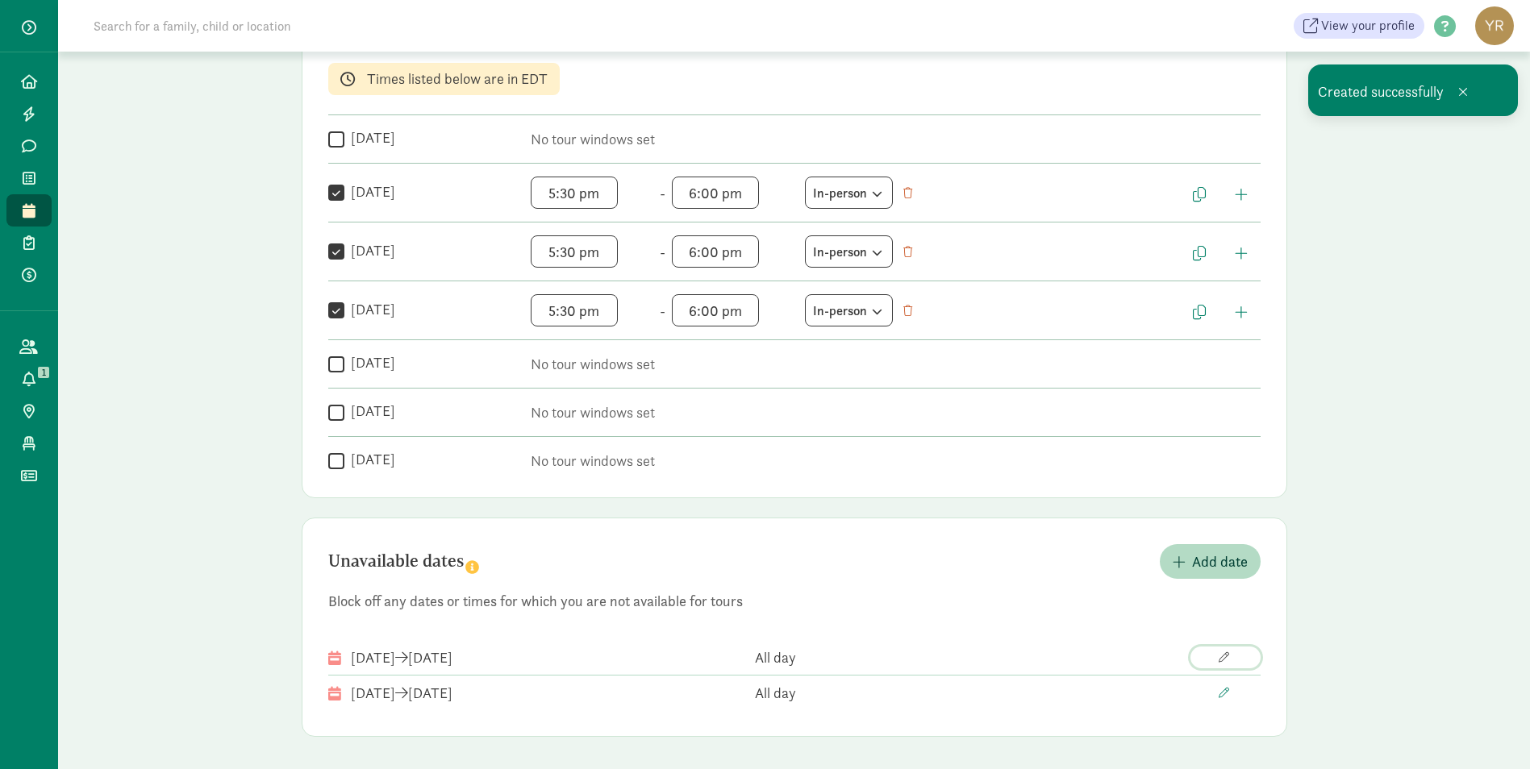
click at [1225, 657] on span "button" at bounding box center [1224, 657] width 10 height 10
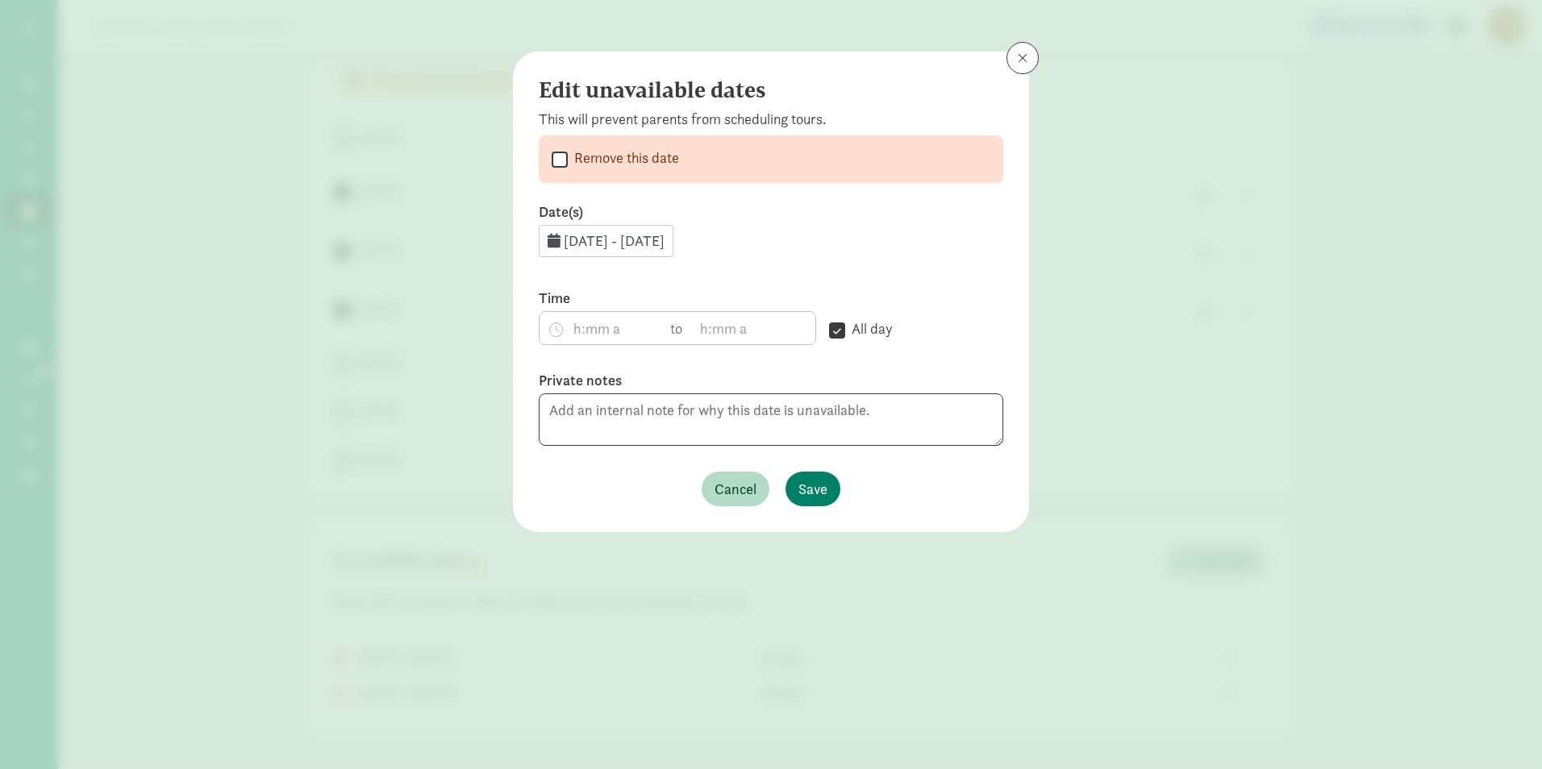
click at [609, 160] on label "Remove this date" at bounding box center [623, 157] width 111 height 19
click at [568, 160] on input "Remove this date" at bounding box center [560, 159] width 16 height 22
checkbox input "true"
click at [798, 498] on span "Save" at bounding box center [812, 489] width 29 height 22
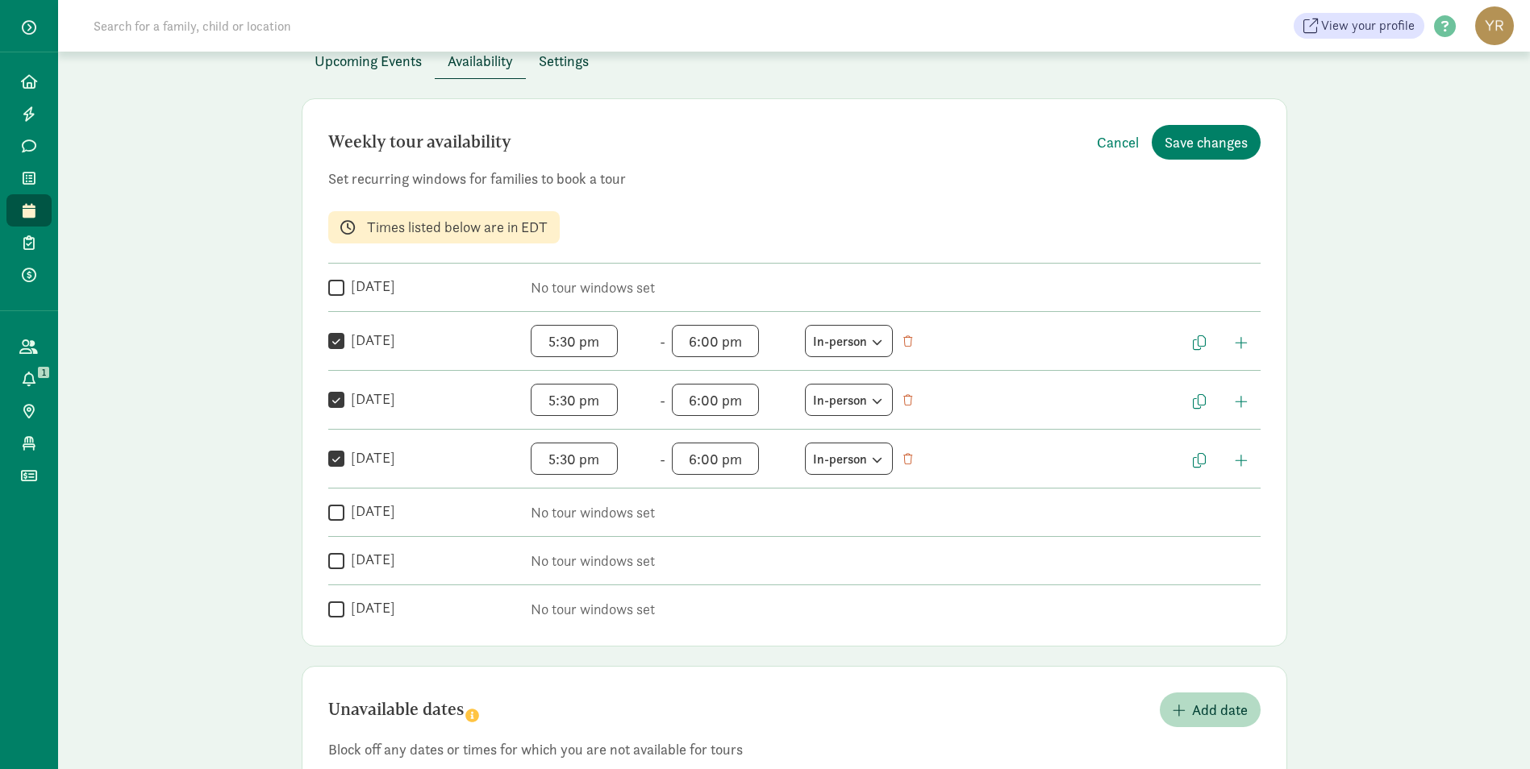
scroll to position [0, 0]
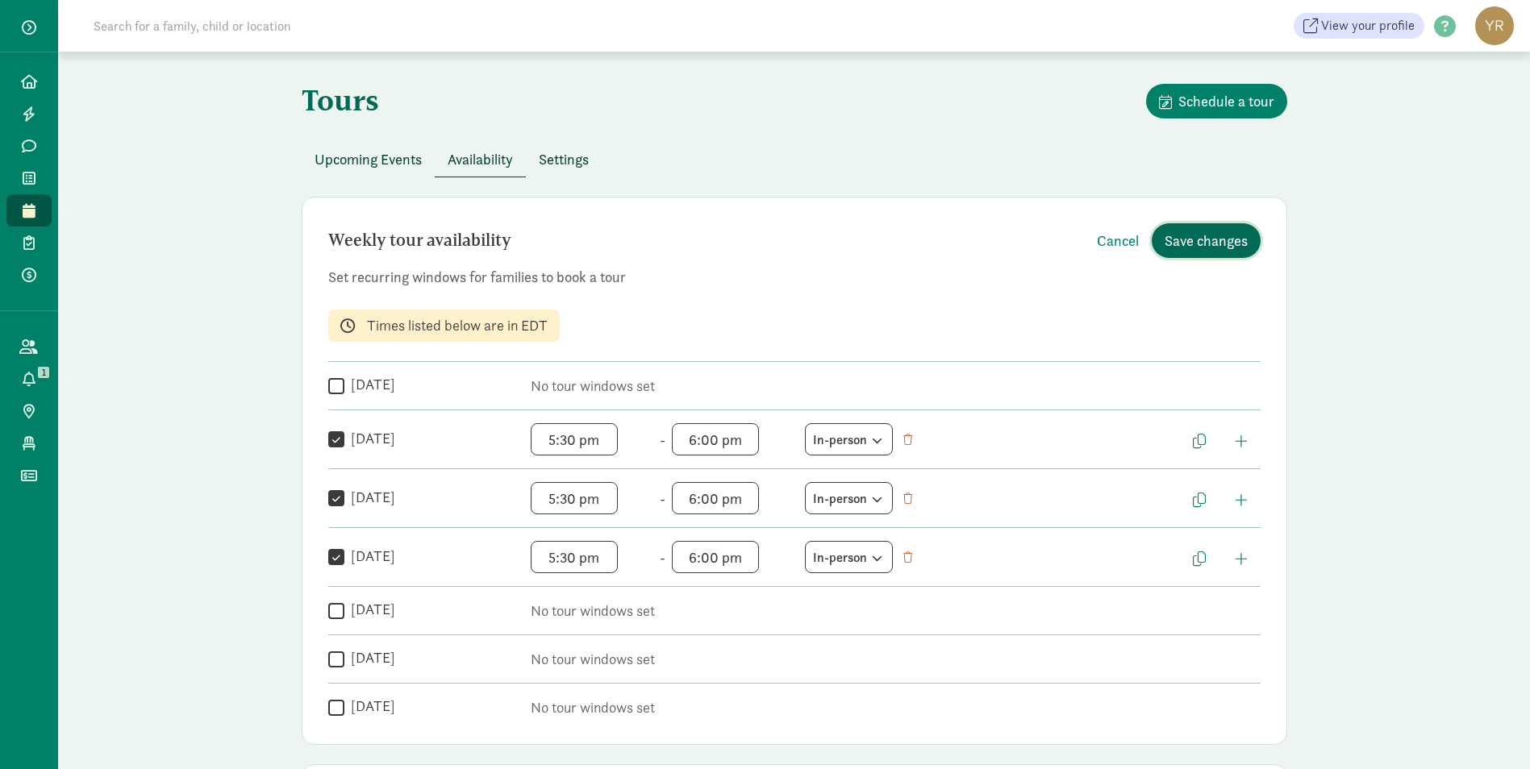
click at [1210, 240] on span "Save changes" at bounding box center [1206, 241] width 83 height 22
